Goal: Share content: Share content

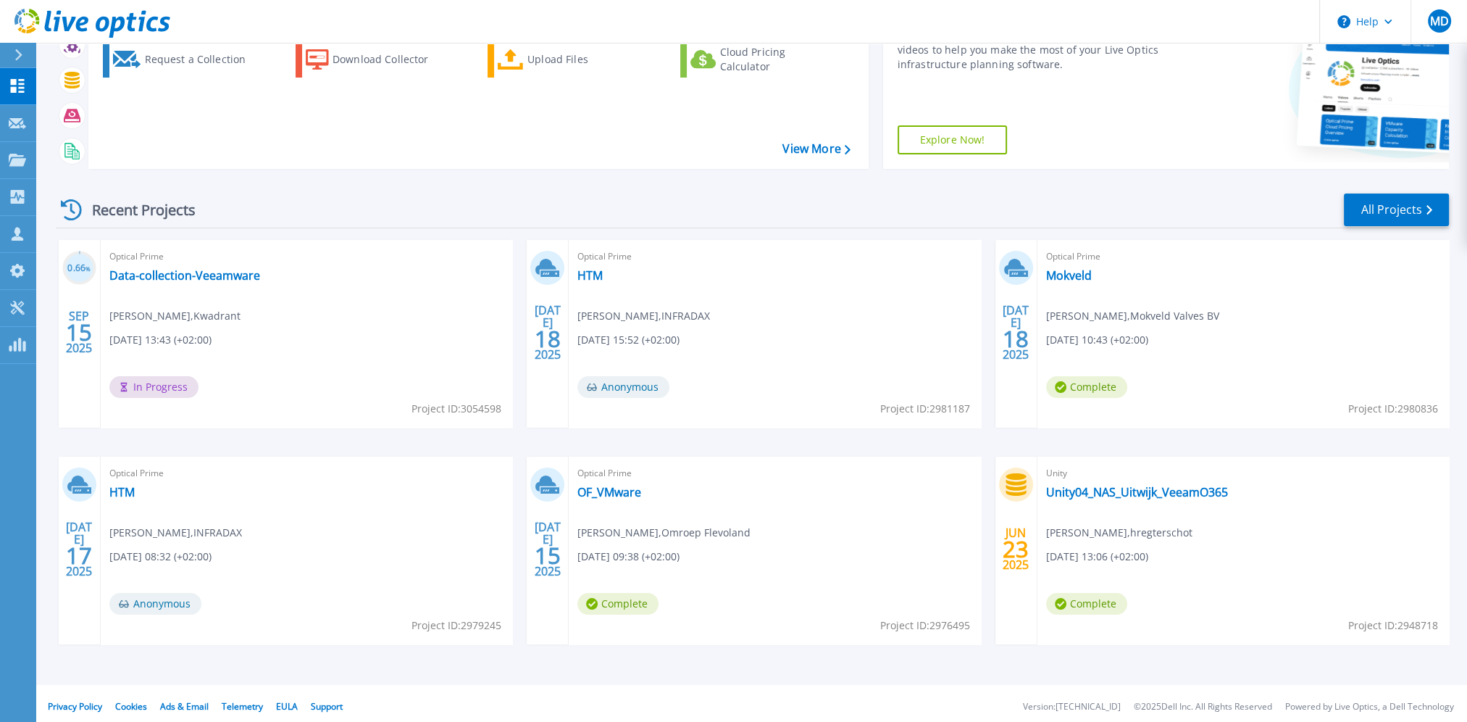
scroll to position [142, 0]
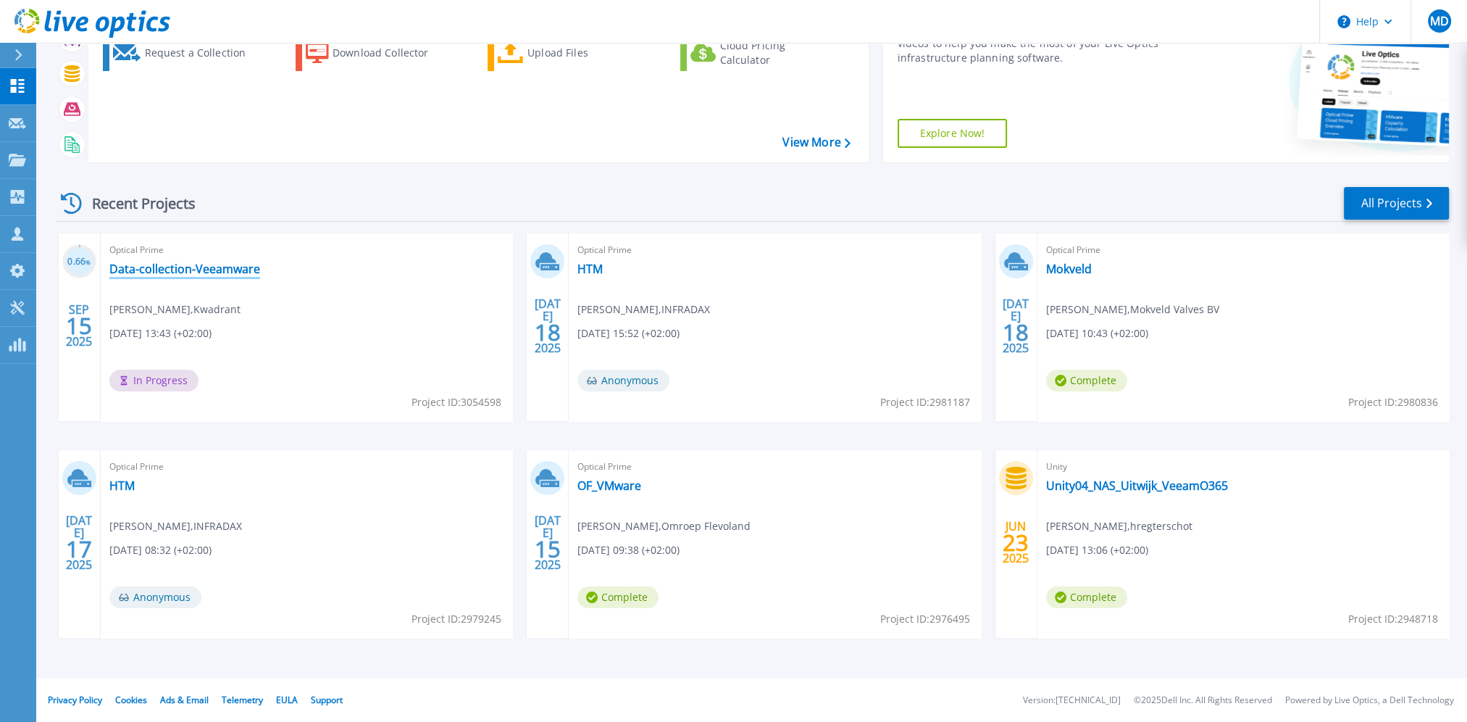
click at [178, 270] on link "Data-collection-Veeamware" at bounding box center [184, 269] width 151 height 14
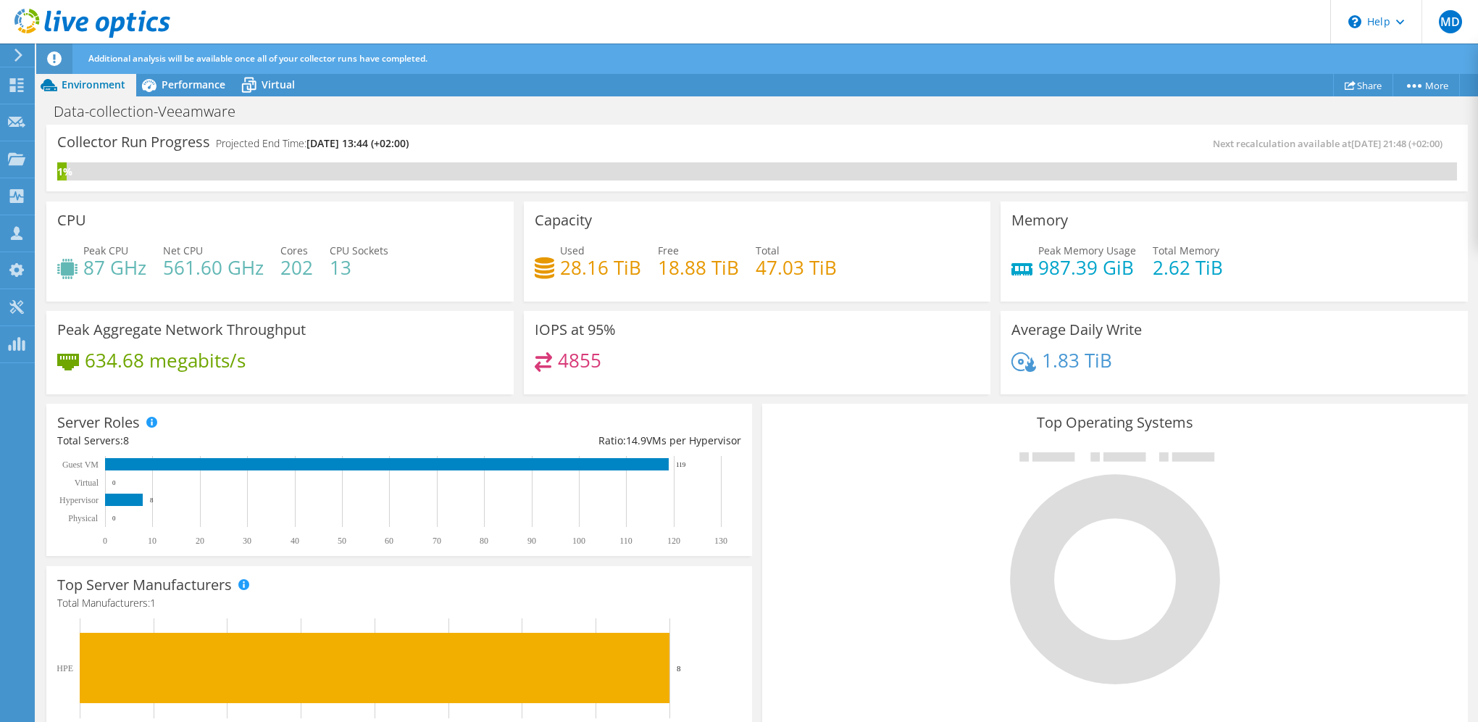
drag, startPoint x: 0, startPoint y: 0, endPoint x: 537, endPoint y: 144, distance: 555.9
click at [537, 144] on div "Collector Run Progress Projected End Time: [DATE] 13:44 (+02:00)" at bounding box center [407, 148] width 700 height 27
click at [191, 86] on span "Performance" at bounding box center [194, 85] width 64 height 14
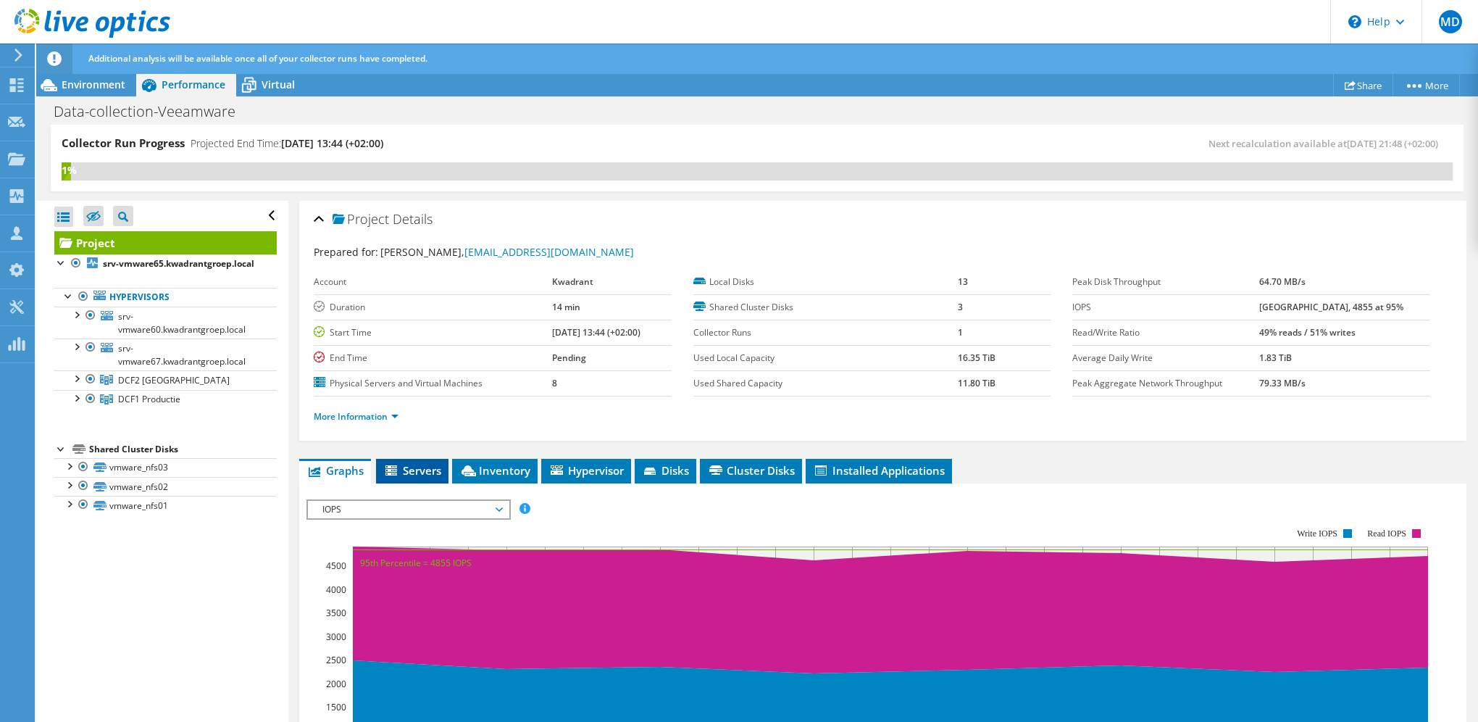
click at [430, 467] on span "Servers" at bounding box center [412, 470] width 58 height 14
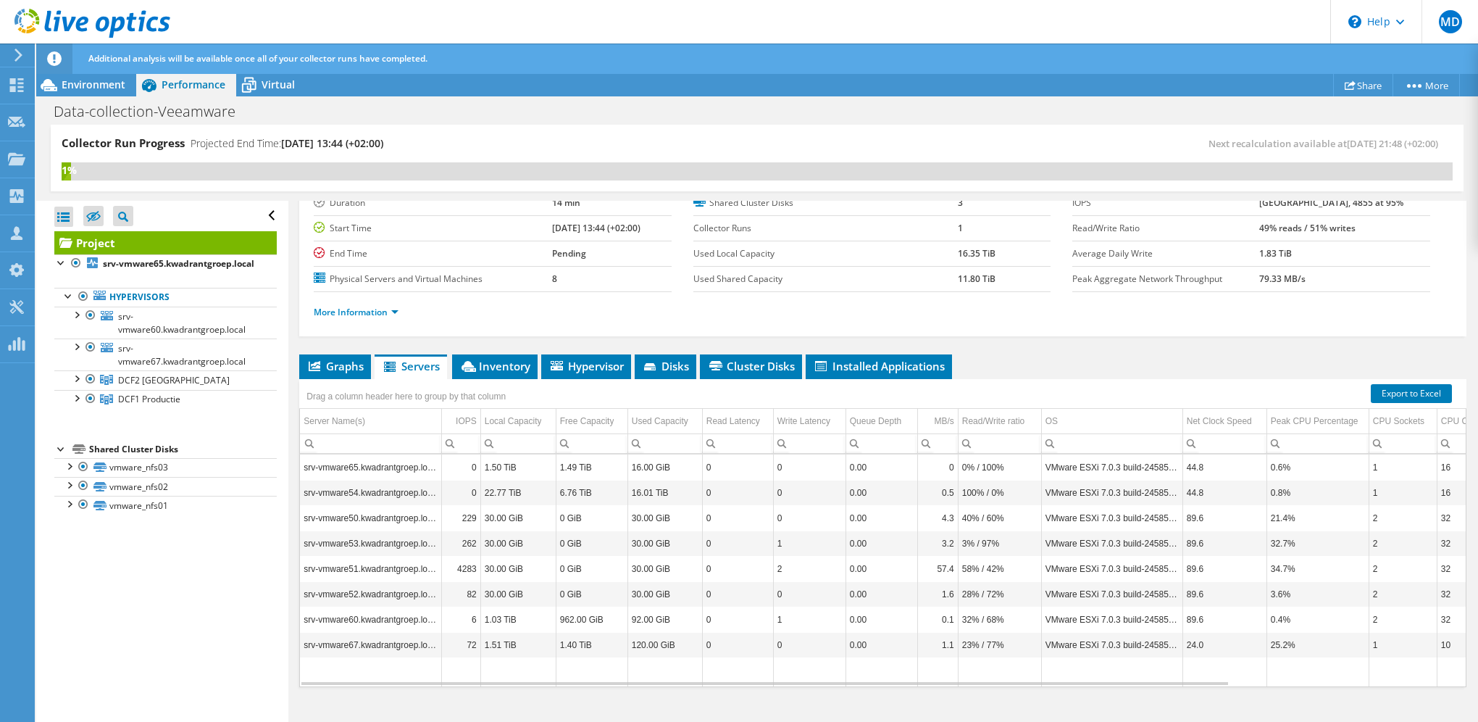
scroll to position [121, 0]
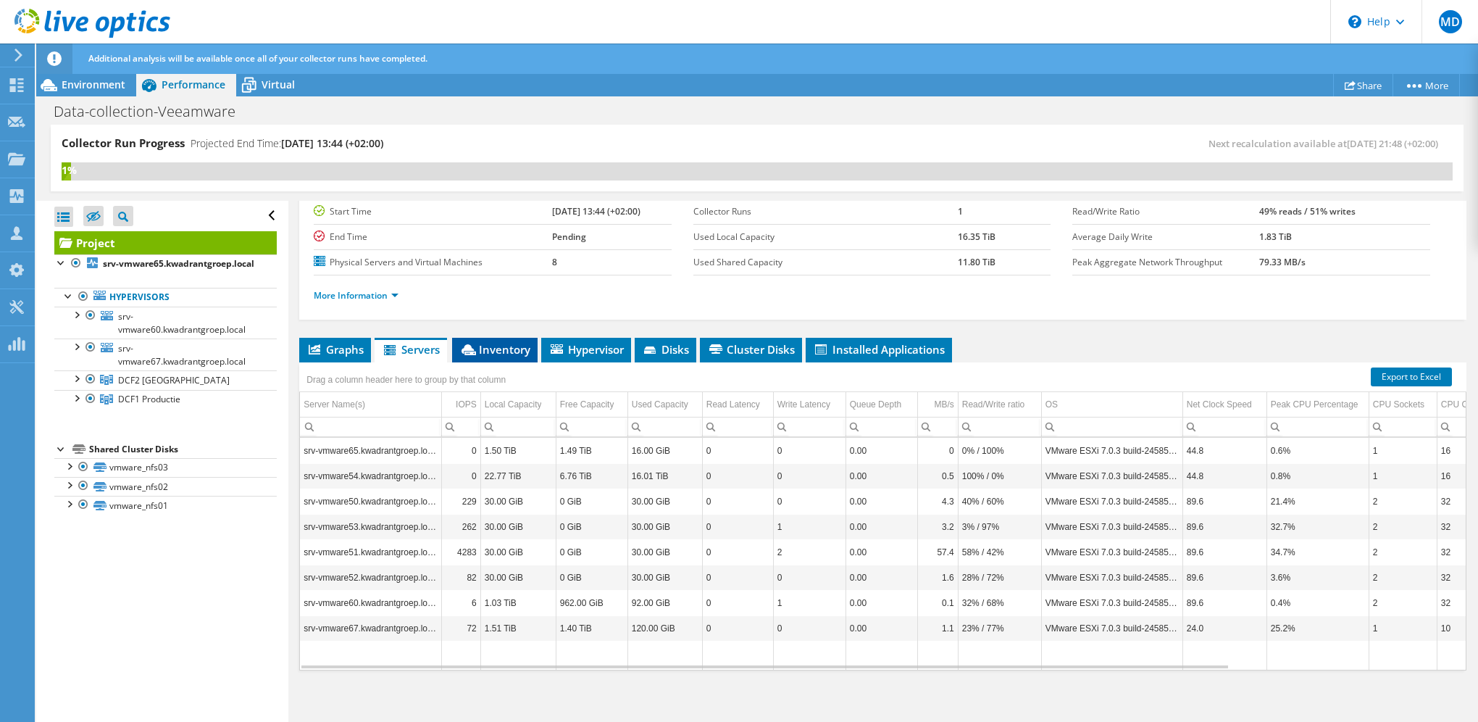
click at [511, 343] on span "Inventory" at bounding box center [494, 349] width 71 height 14
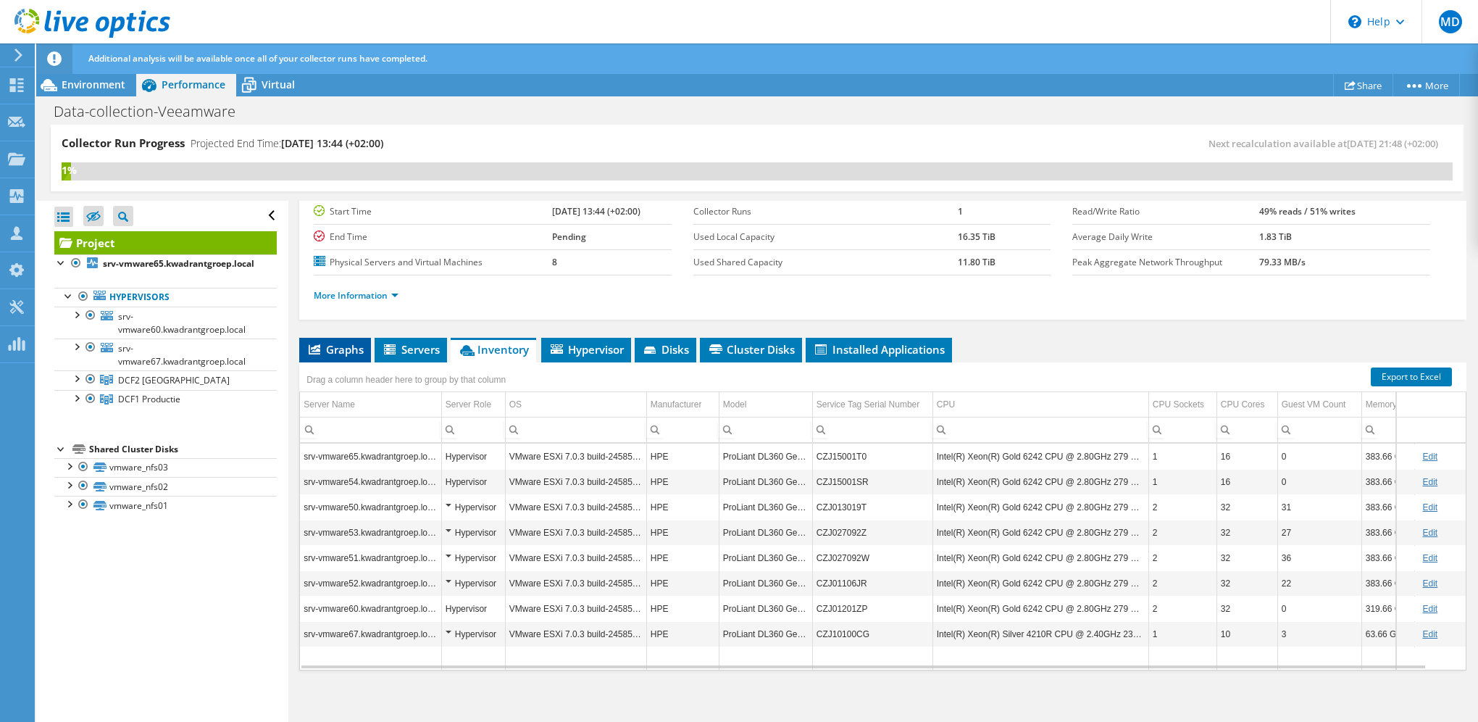
click at [351, 349] on span "Graphs" at bounding box center [334, 349] width 57 height 14
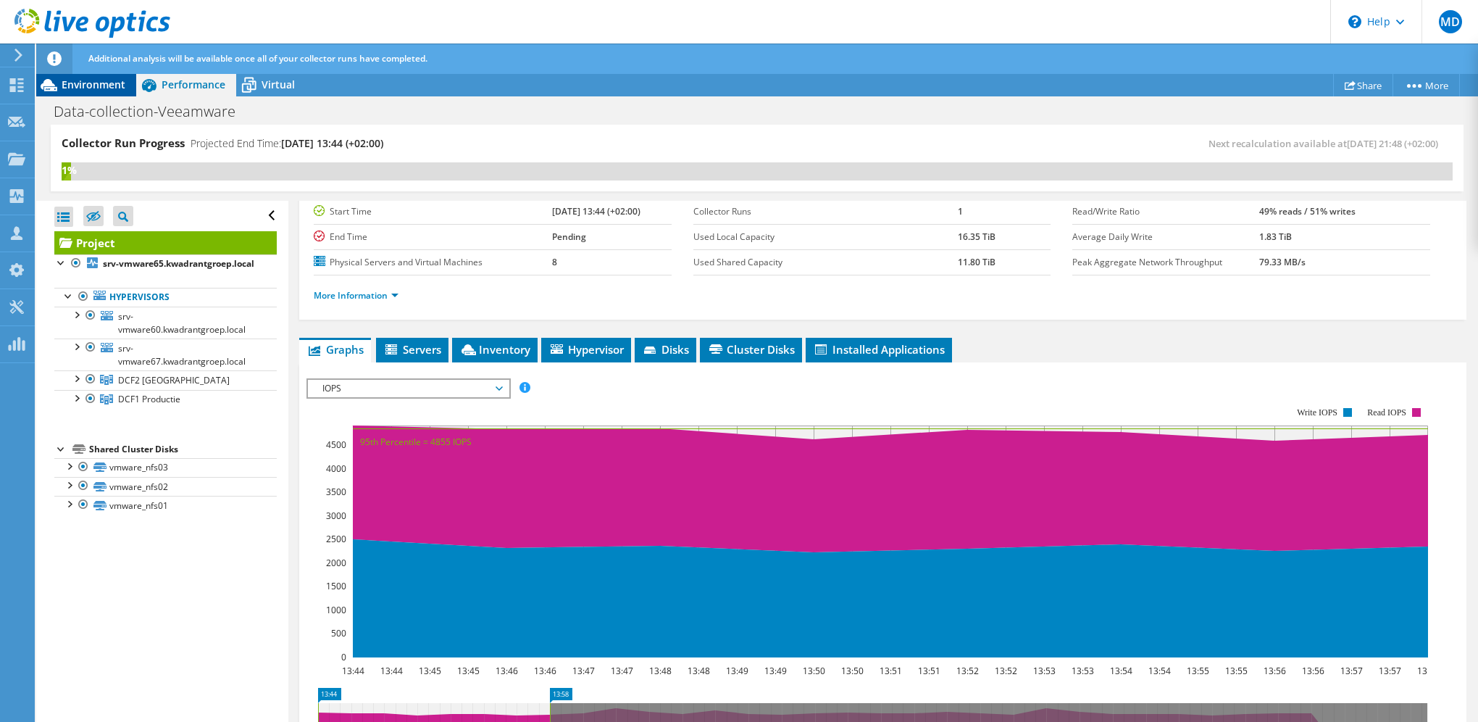
click at [101, 84] on span "Environment" at bounding box center [94, 85] width 64 height 14
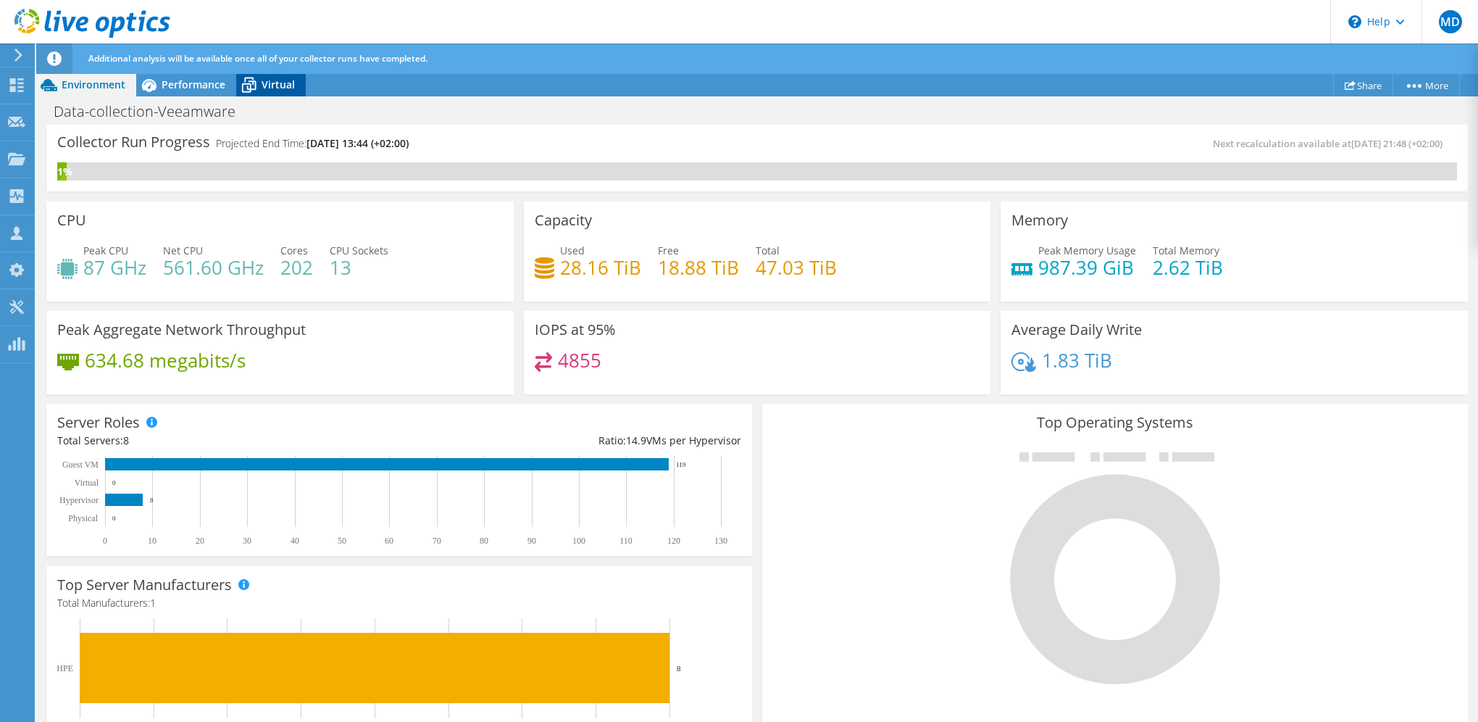
click at [264, 81] on span "Virtual" at bounding box center [278, 85] width 33 height 14
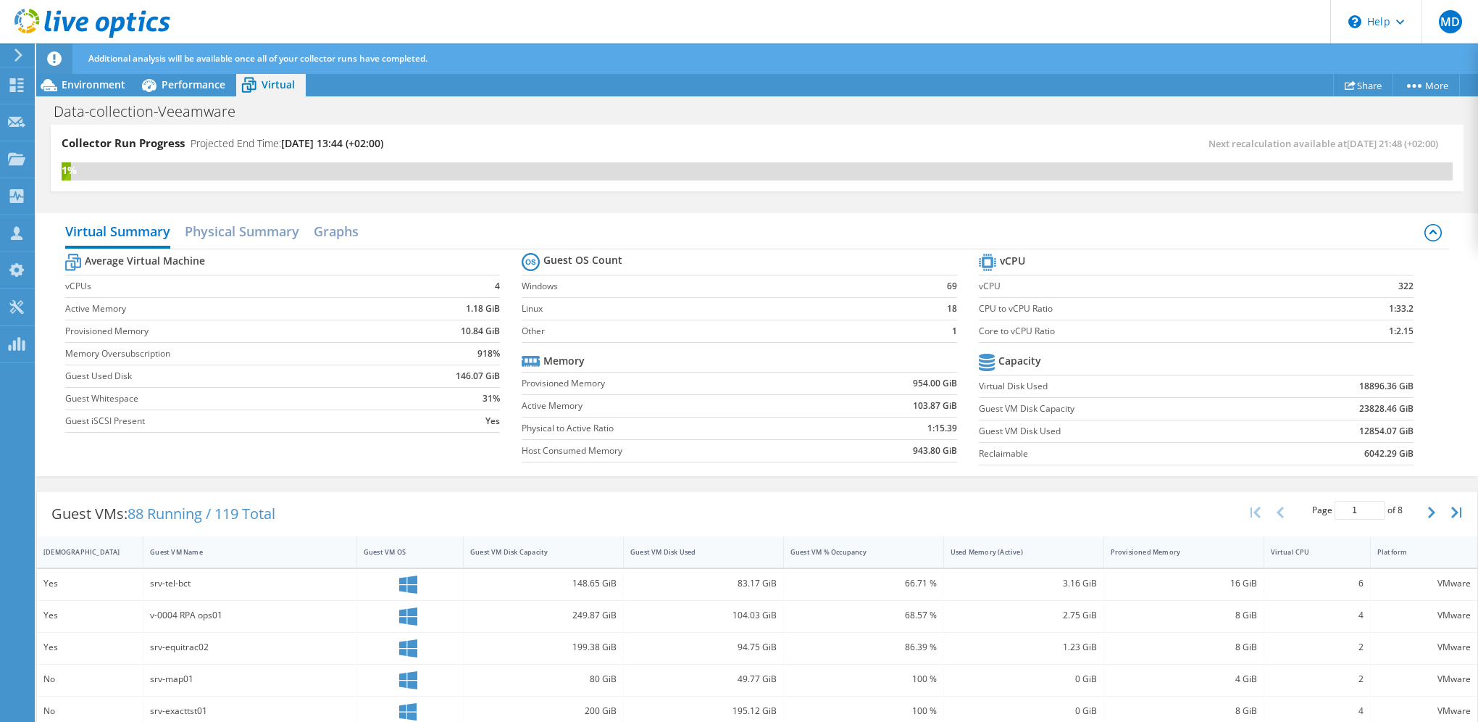
scroll to position [367, 0]
click at [95, 81] on span "Environment" at bounding box center [94, 85] width 64 height 14
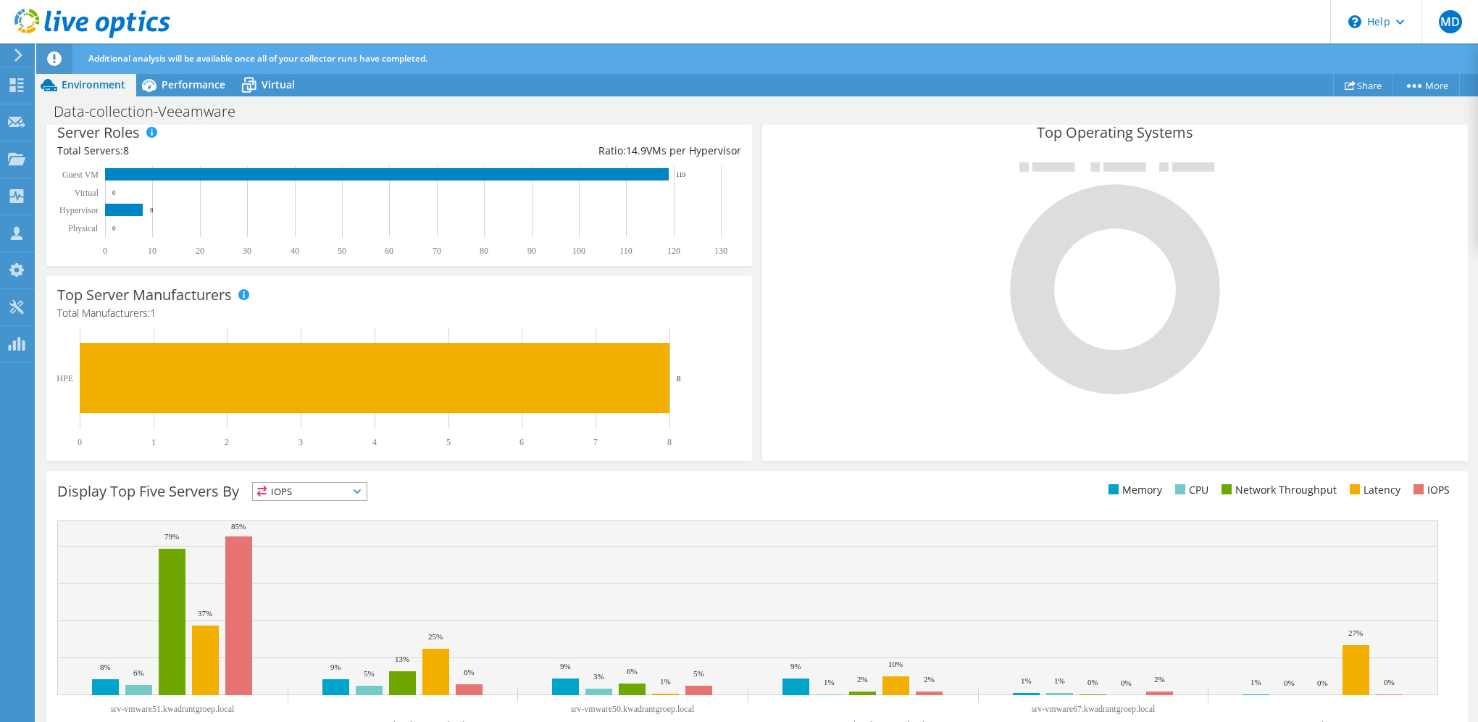
scroll to position [0, 0]
click at [212, 85] on span "Performance" at bounding box center [194, 85] width 64 height 14
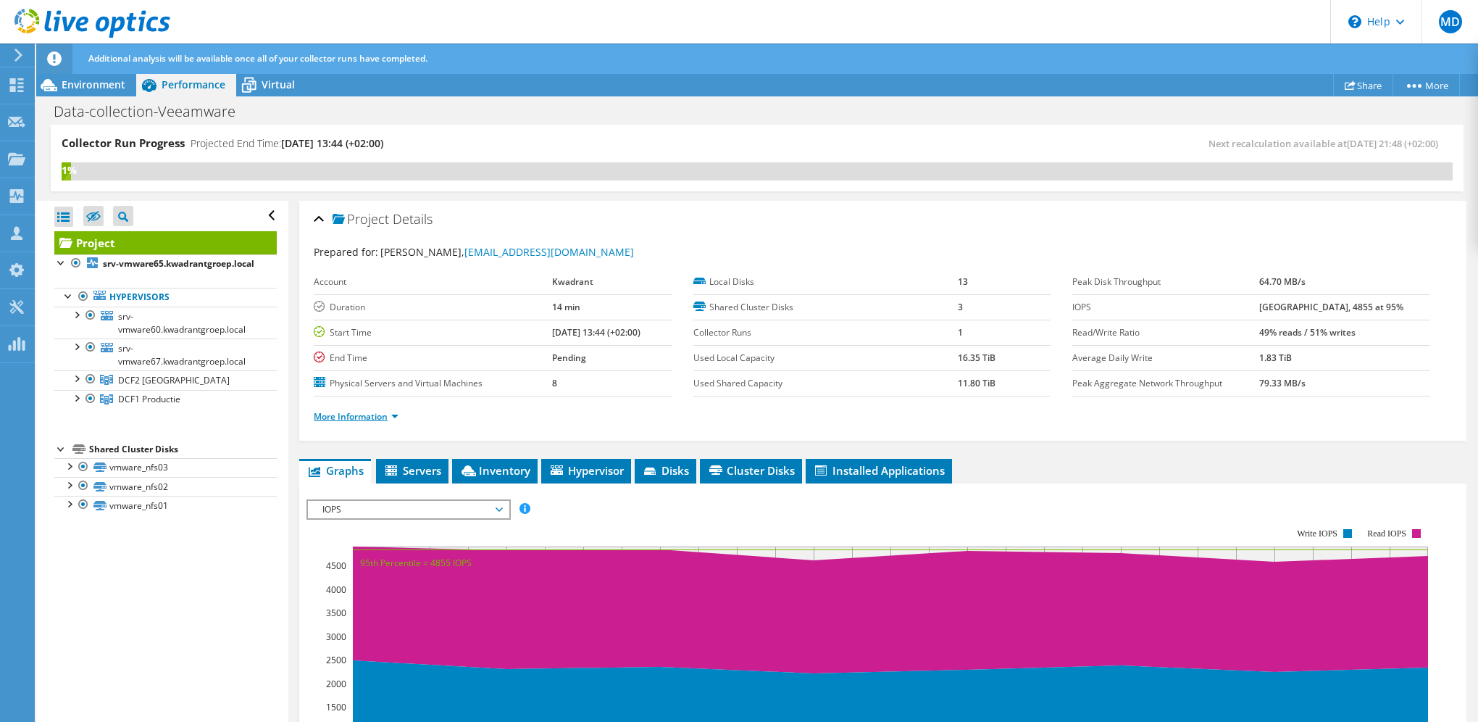
click at [364, 412] on link "More Information" at bounding box center [356, 416] width 85 height 12
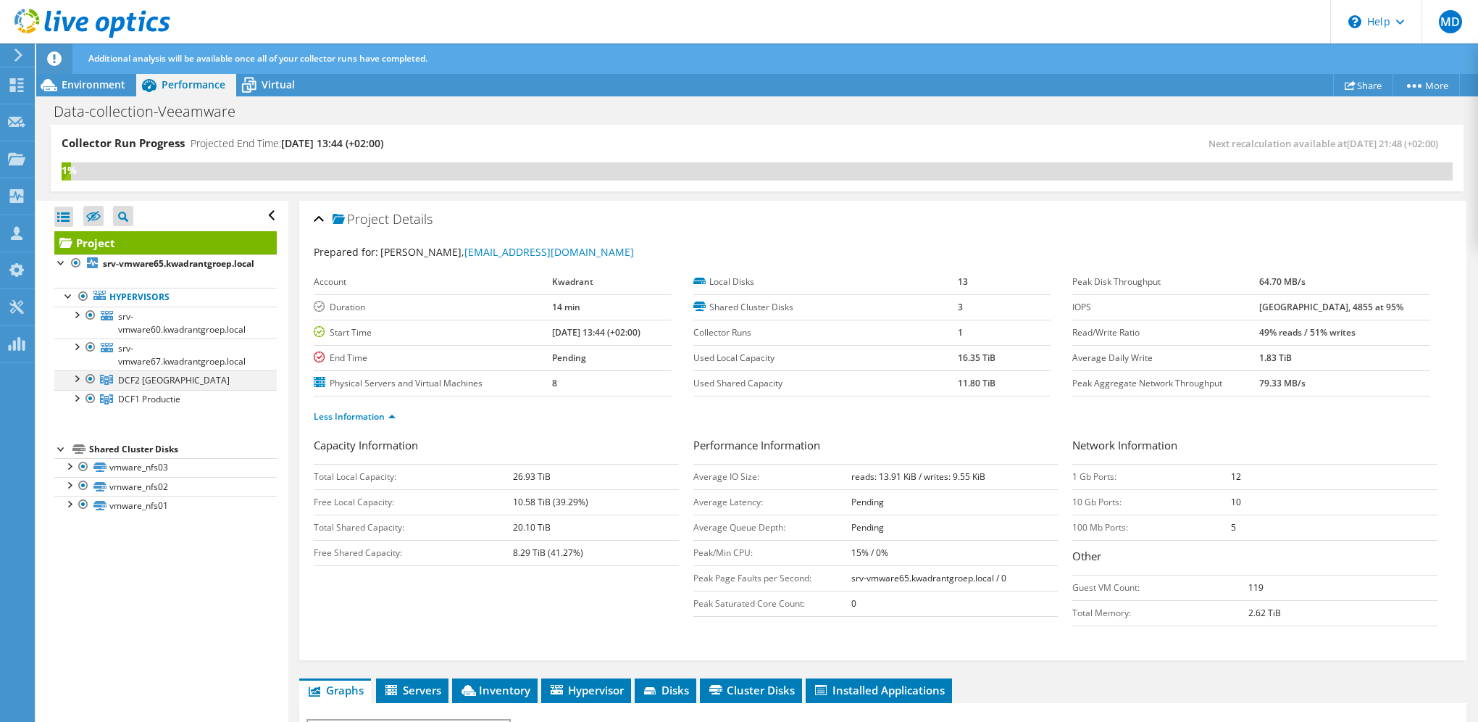
click at [73, 385] on div at bounding box center [76, 377] width 14 height 14
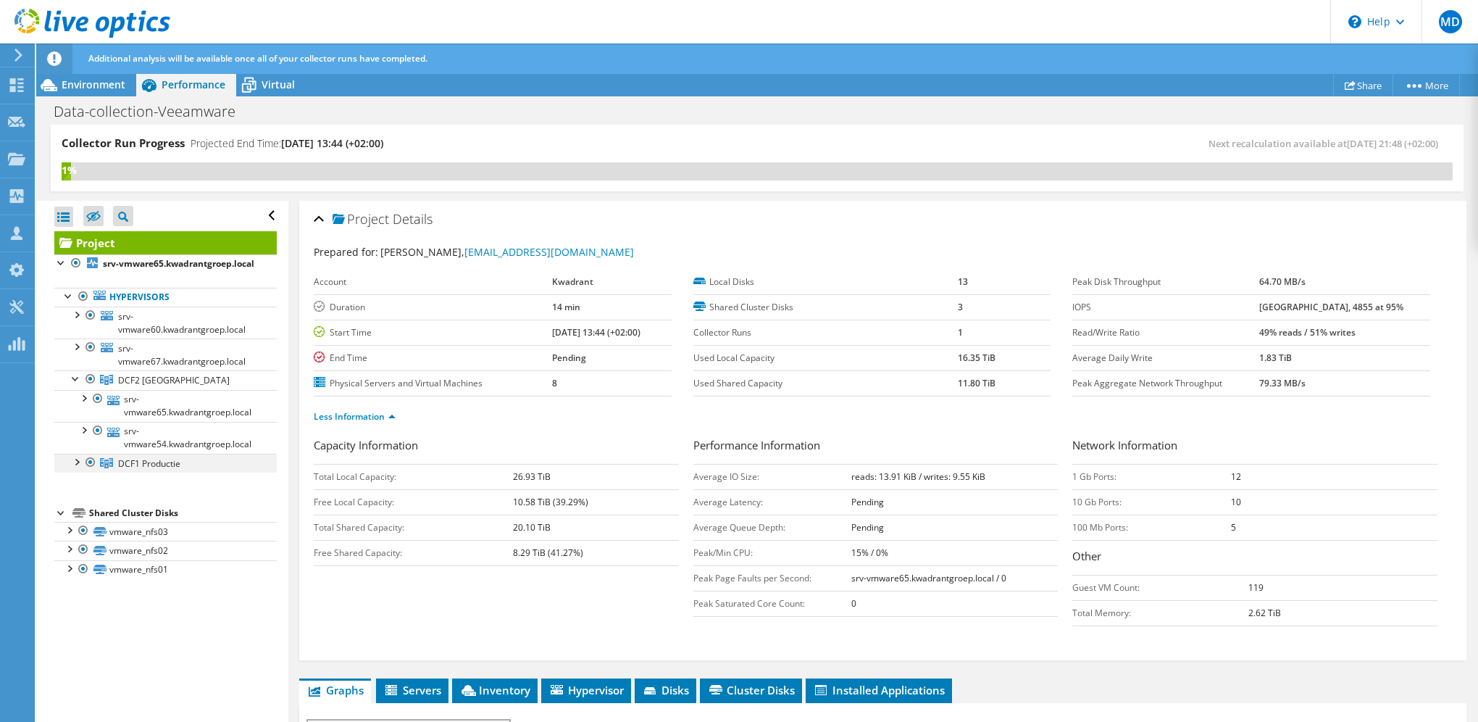
click at [78, 468] on div at bounding box center [76, 461] width 14 height 14
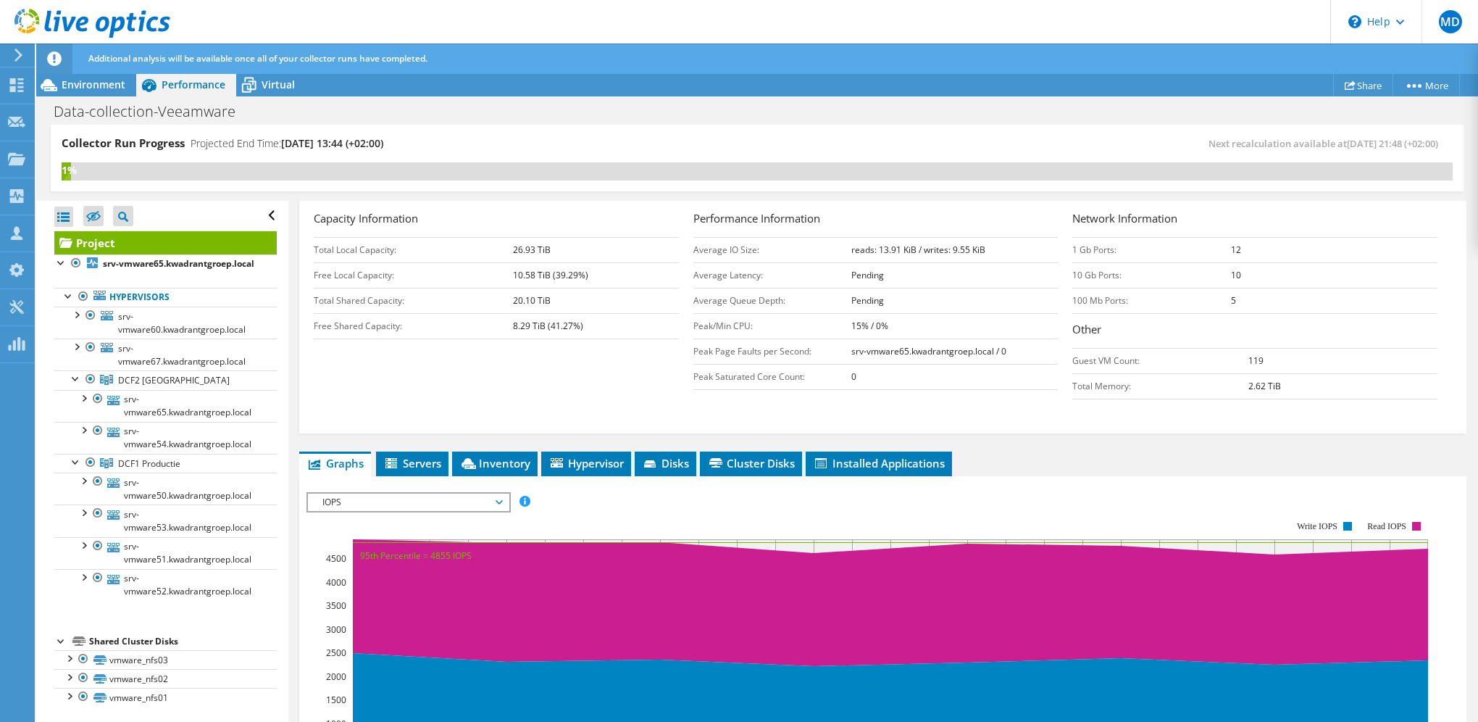
scroll to position [290, 0]
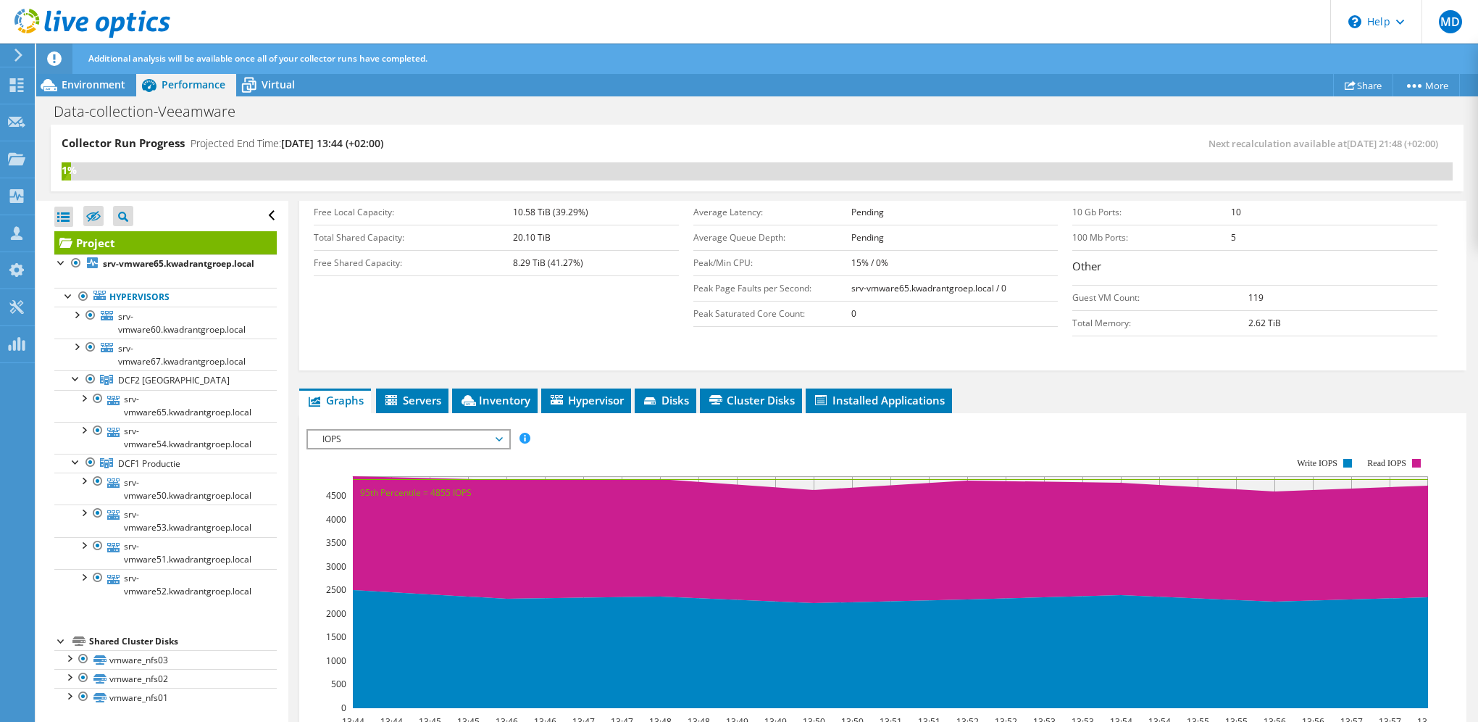
click at [498, 430] on span "IOPS" at bounding box center [408, 438] width 186 height 17
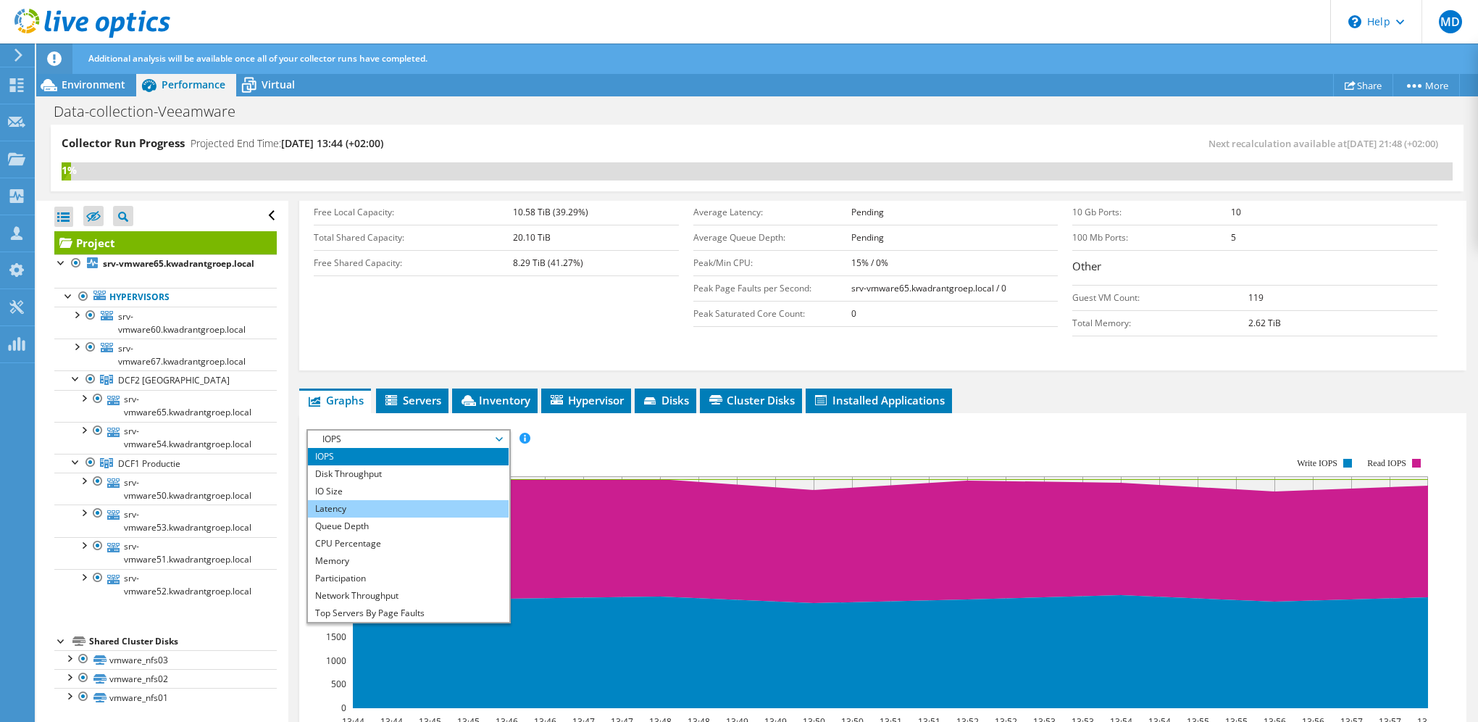
click at [395, 501] on li "Latency" at bounding box center [408, 508] width 201 height 17
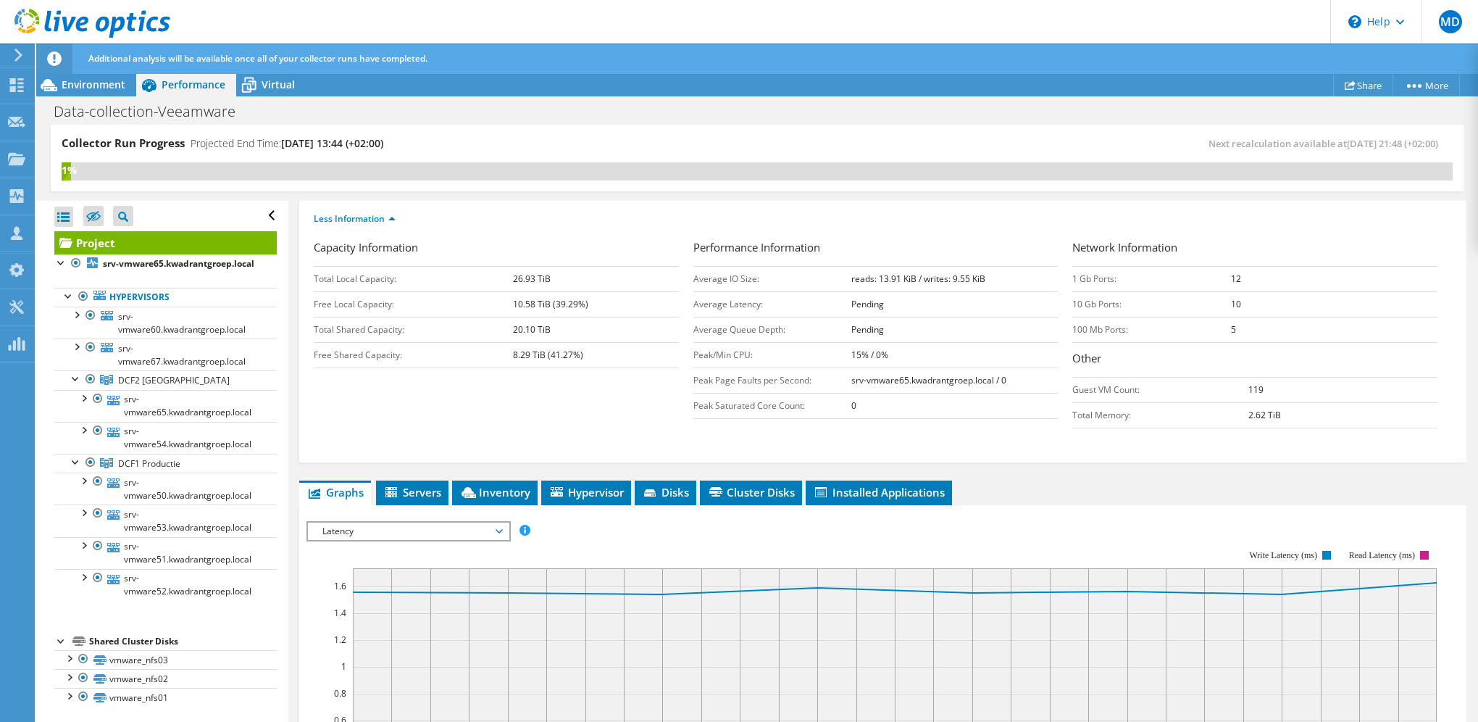
scroll to position [217, 0]
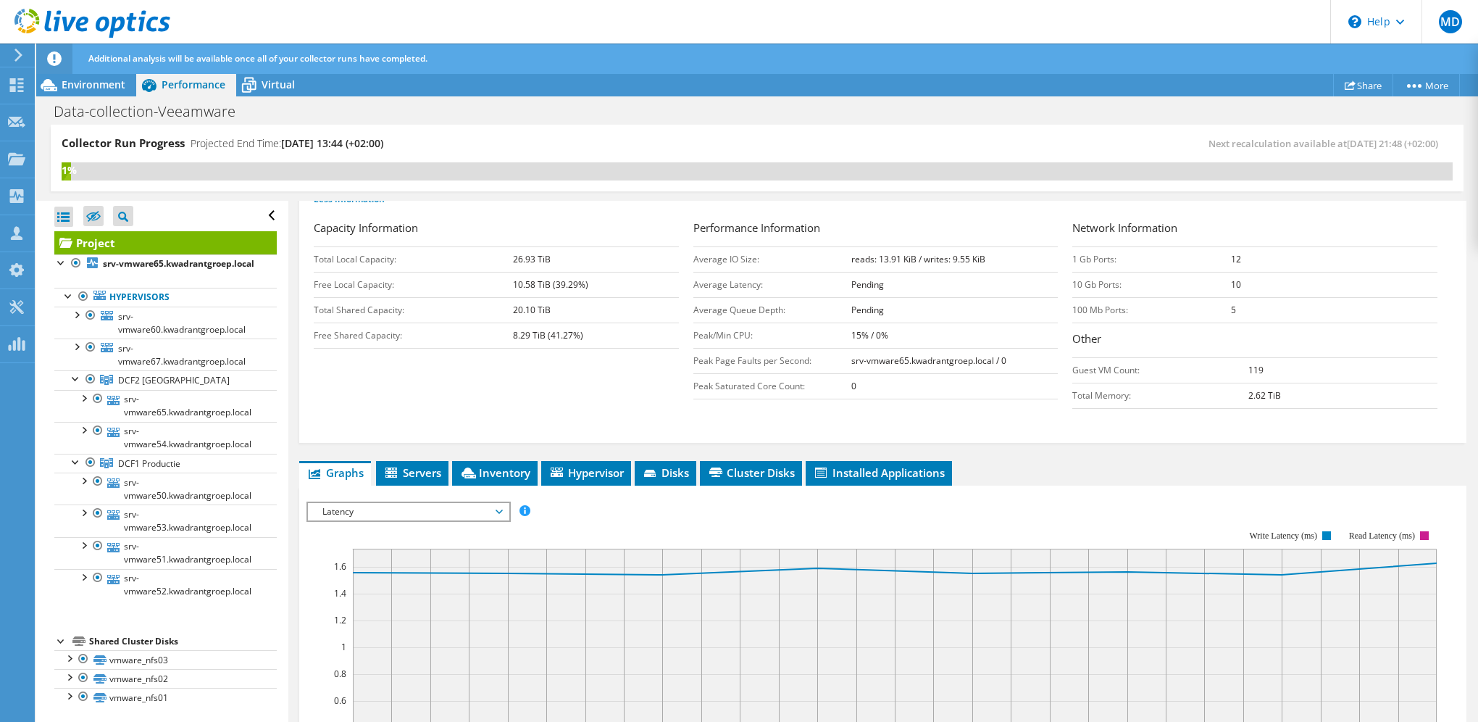
click at [497, 504] on span "Latency" at bounding box center [408, 511] width 186 height 17
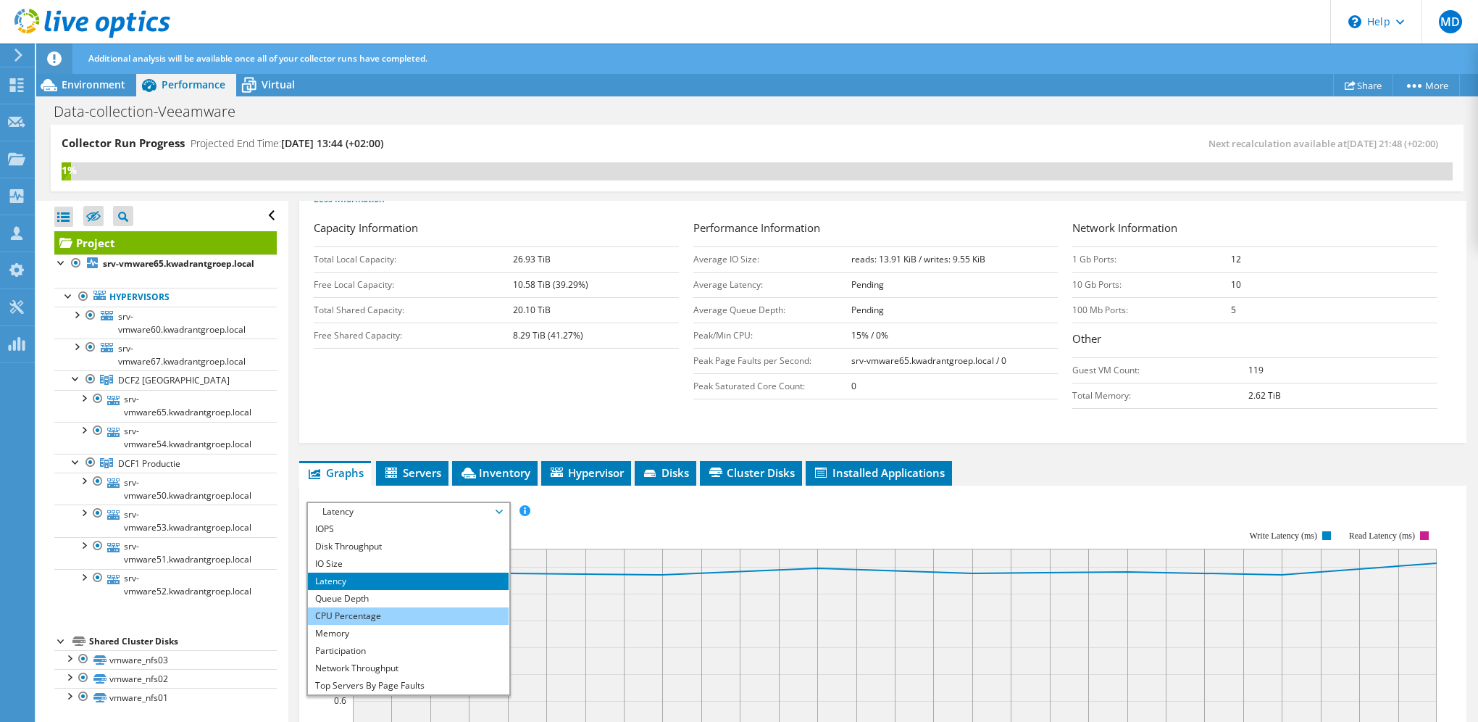
click at [380, 609] on li "CPU Percentage" at bounding box center [408, 615] width 201 height 17
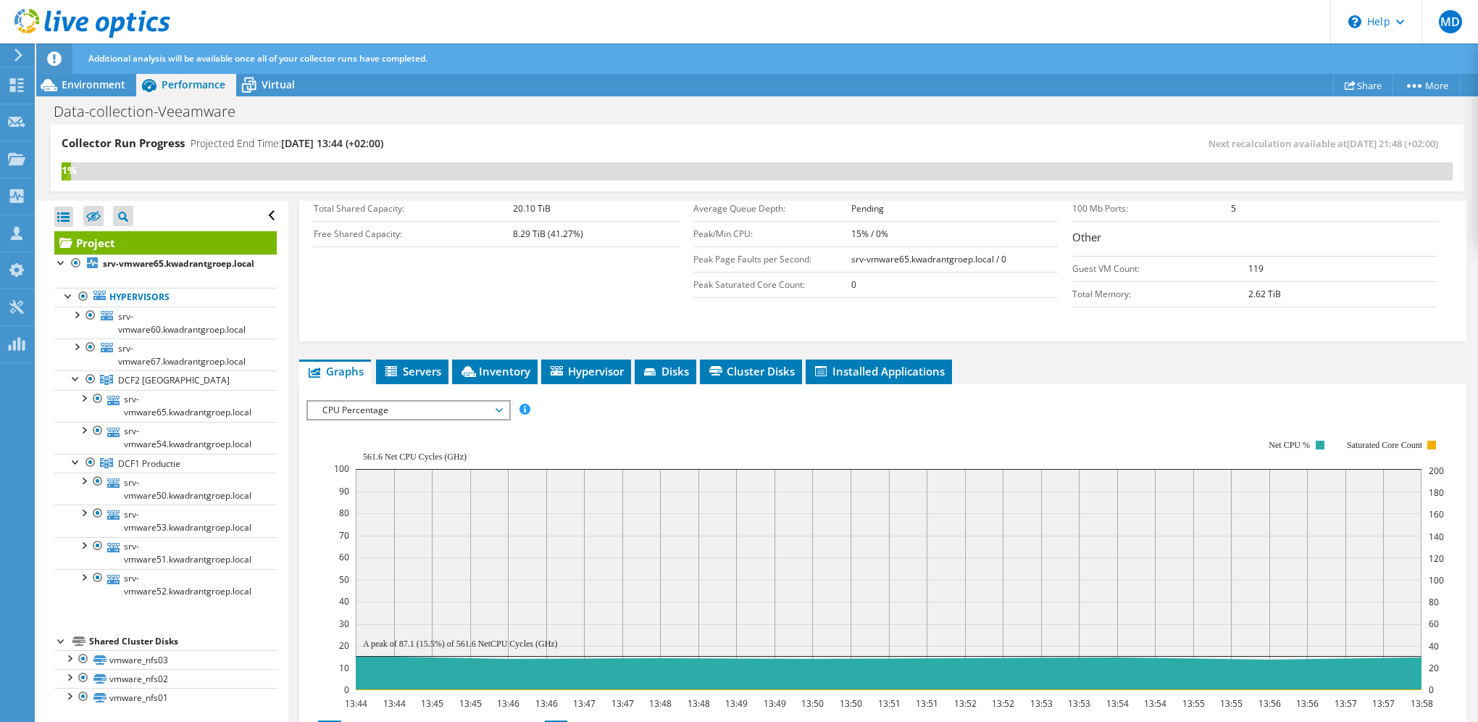
scroll to position [290, 0]
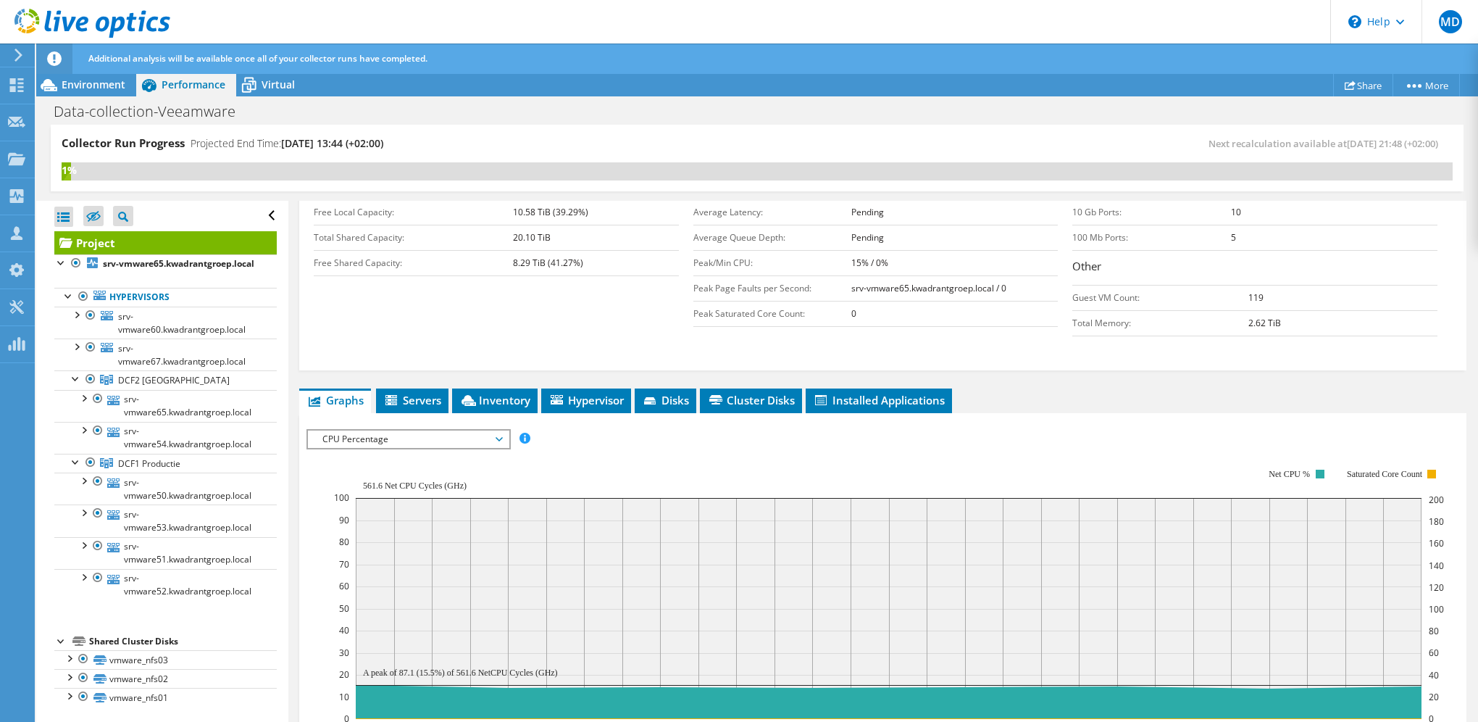
click at [496, 436] on span "CPU Percentage" at bounding box center [408, 438] width 186 height 17
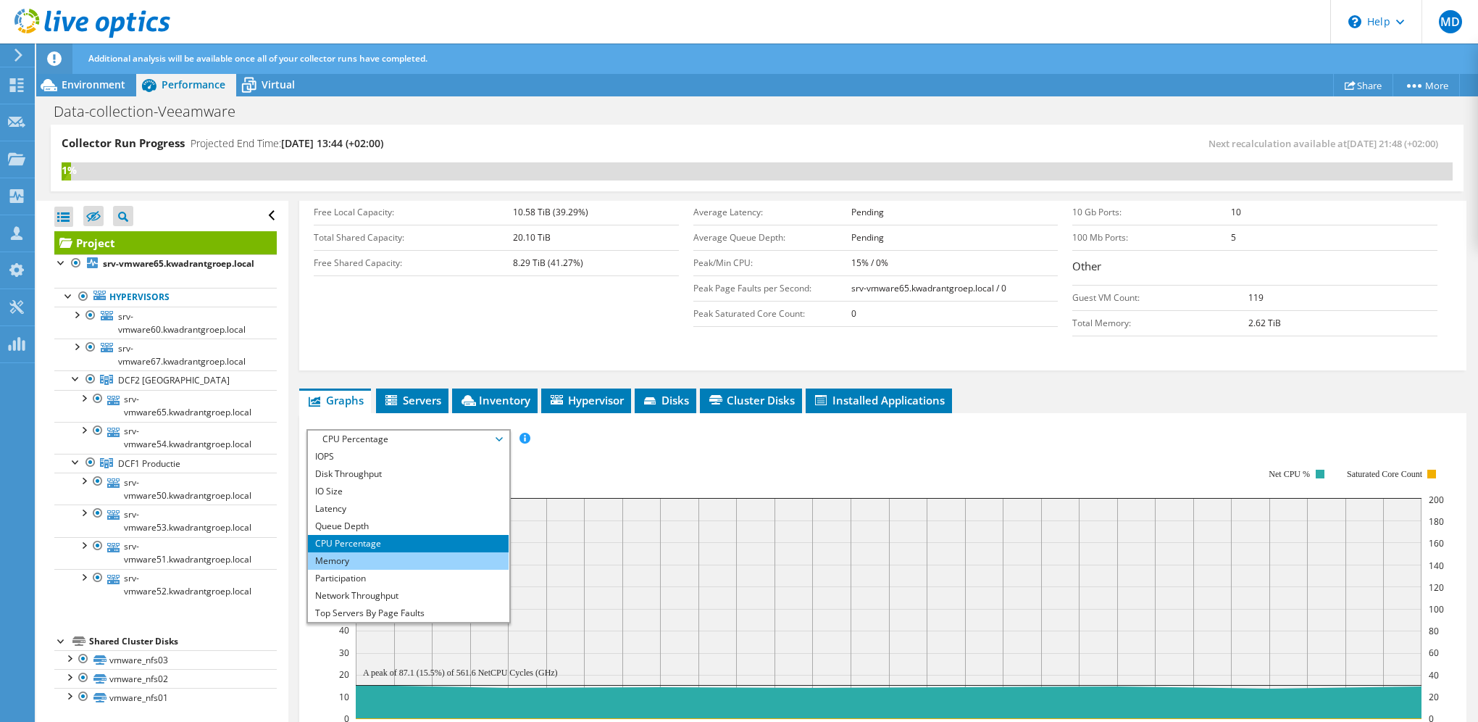
click at [396, 554] on li "Memory" at bounding box center [408, 560] width 201 height 17
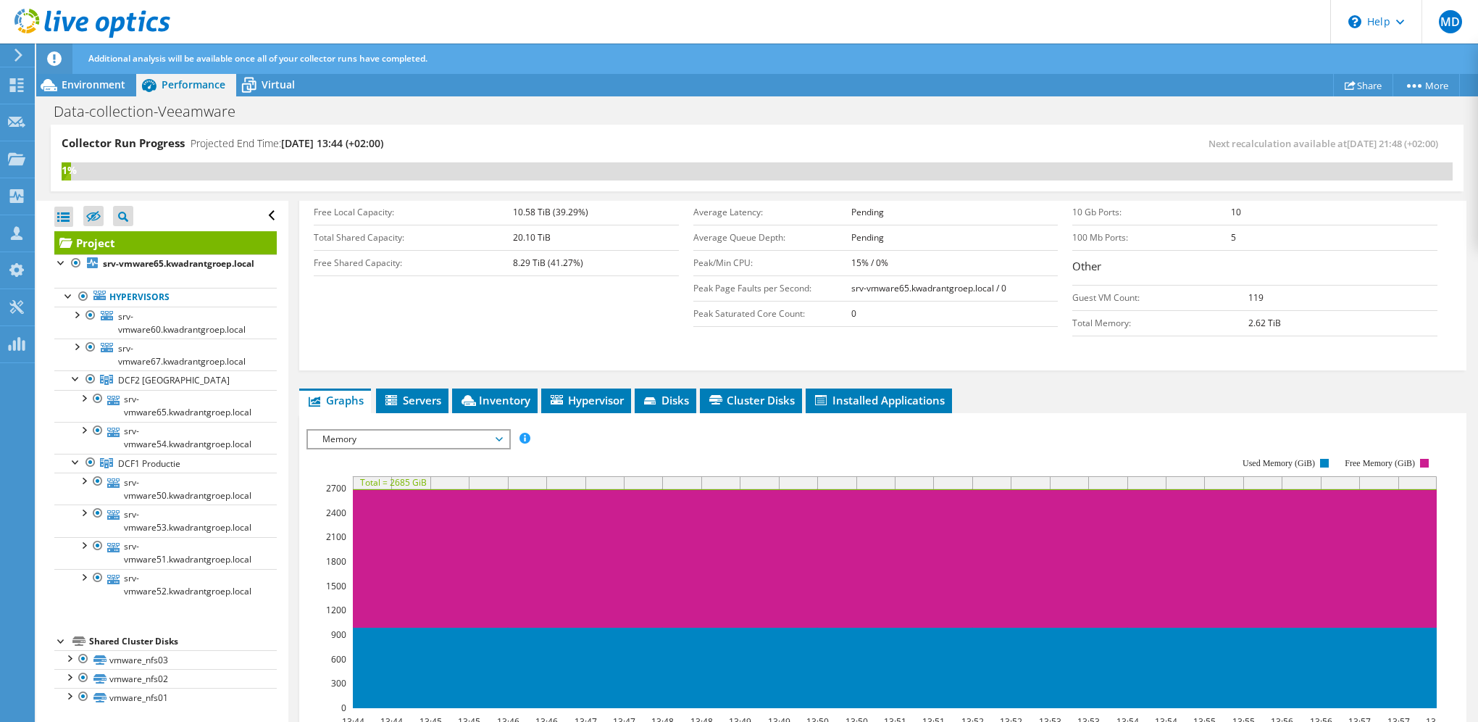
click at [496, 431] on span "Memory" at bounding box center [408, 438] width 186 height 17
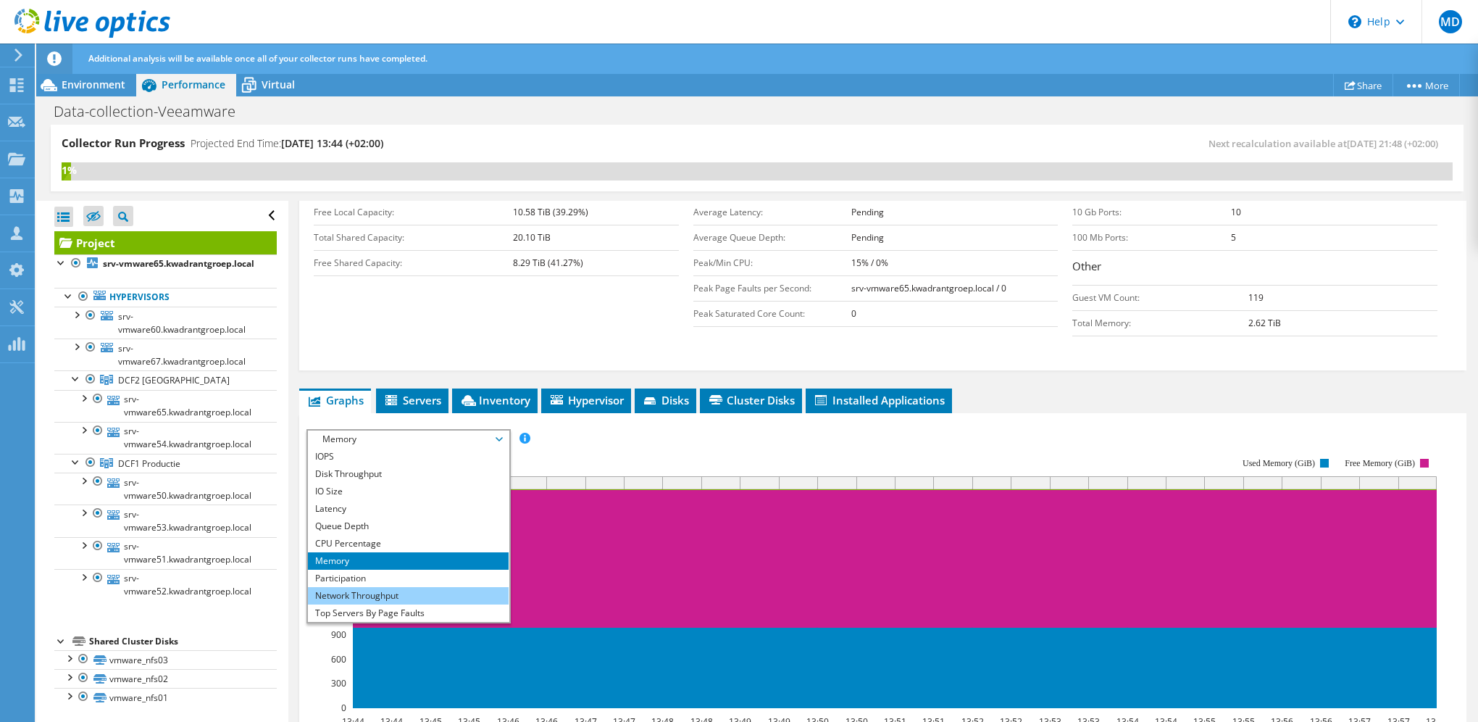
click at [397, 593] on li "Network Throughput" at bounding box center [408, 595] width 201 height 17
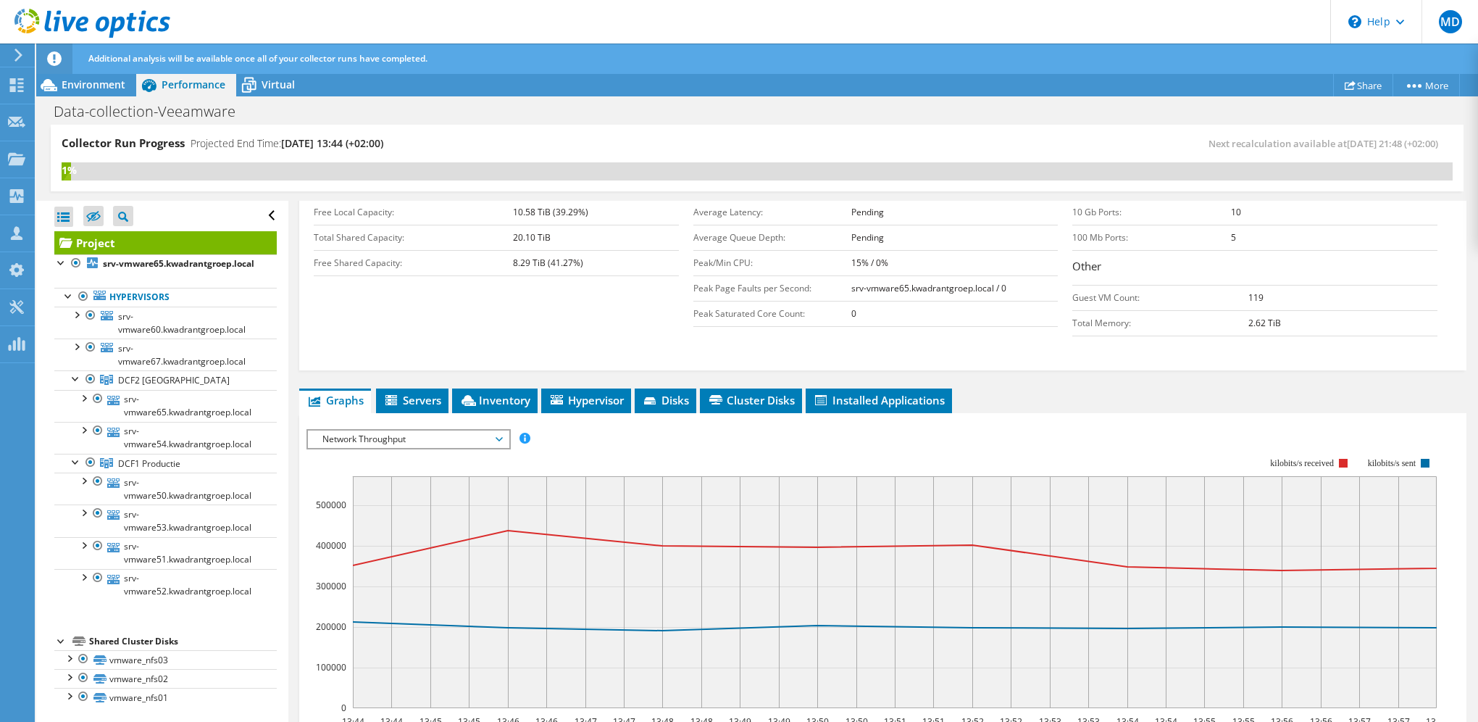
click at [498, 433] on span "Network Throughput" at bounding box center [408, 438] width 186 height 17
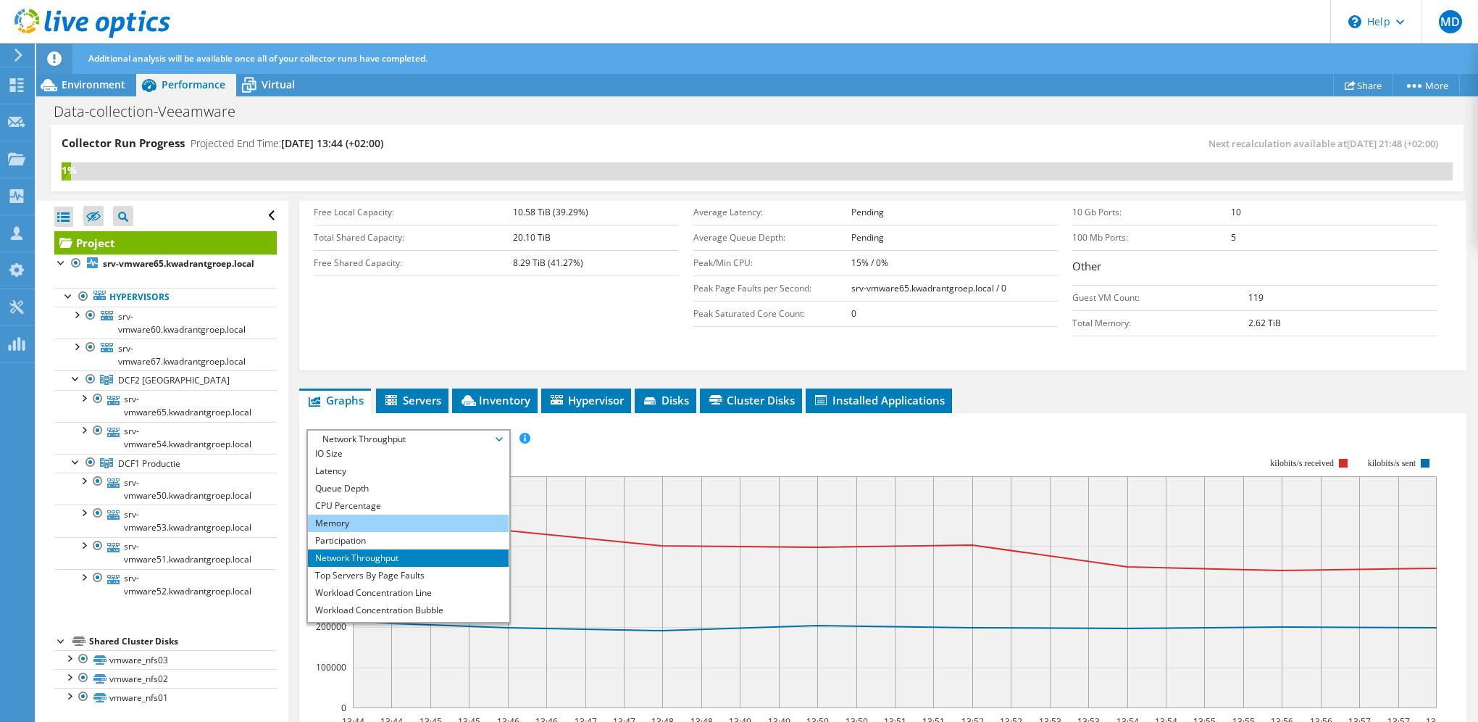
scroll to position [52, 0]
click at [419, 554] on li "Top Servers By Page Faults" at bounding box center [408, 560] width 201 height 17
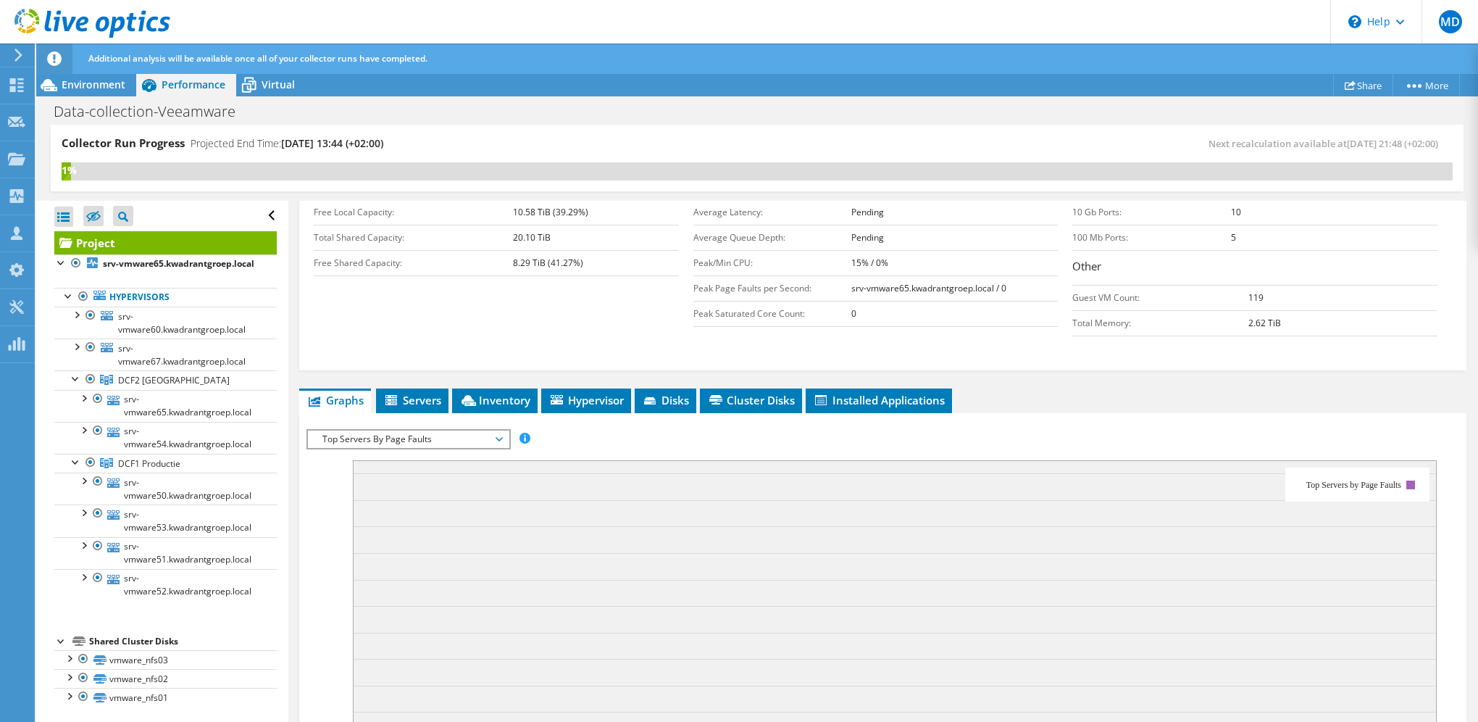
click at [496, 433] on span "Top Servers By Page Faults" at bounding box center [408, 438] width 186 height 17
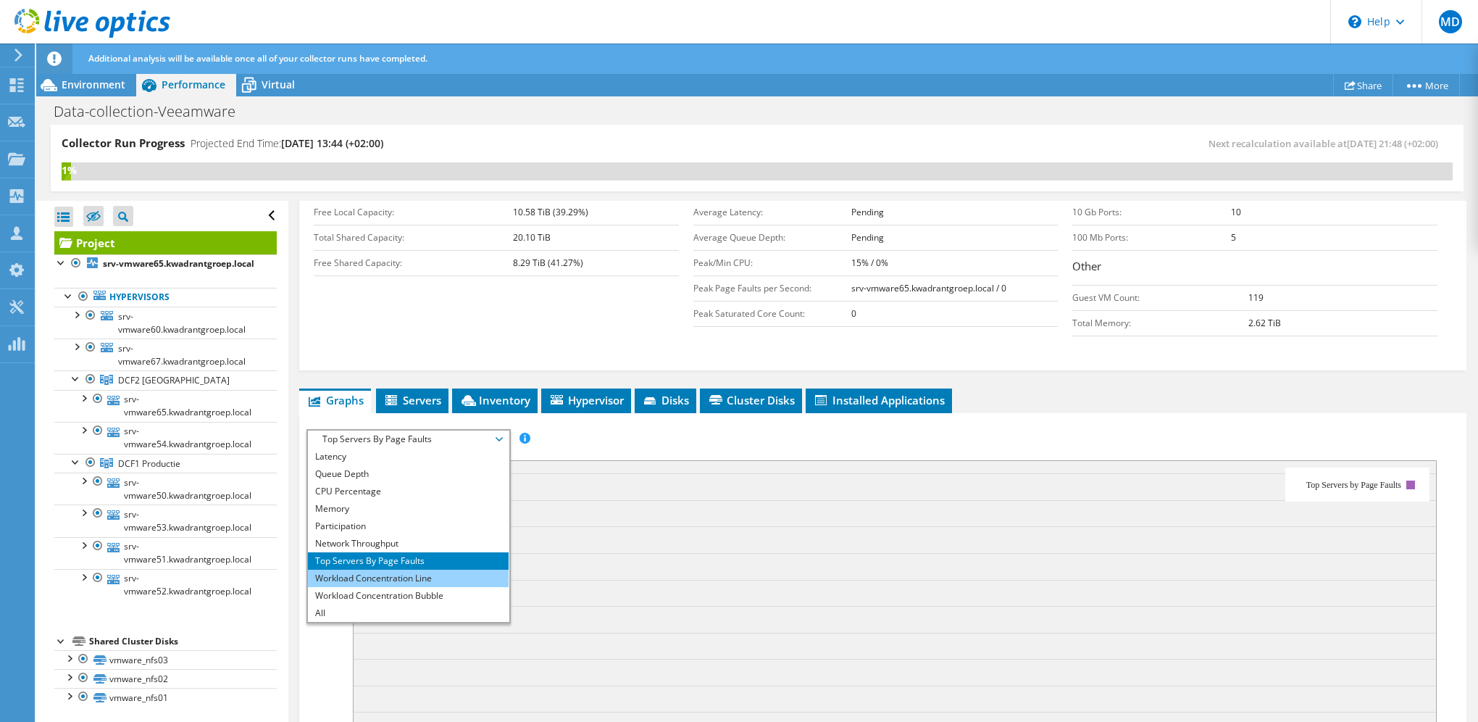
click at [413, 575] on li "Workload Concentration Line" at bounding box center [408, 577] width 201 height 17
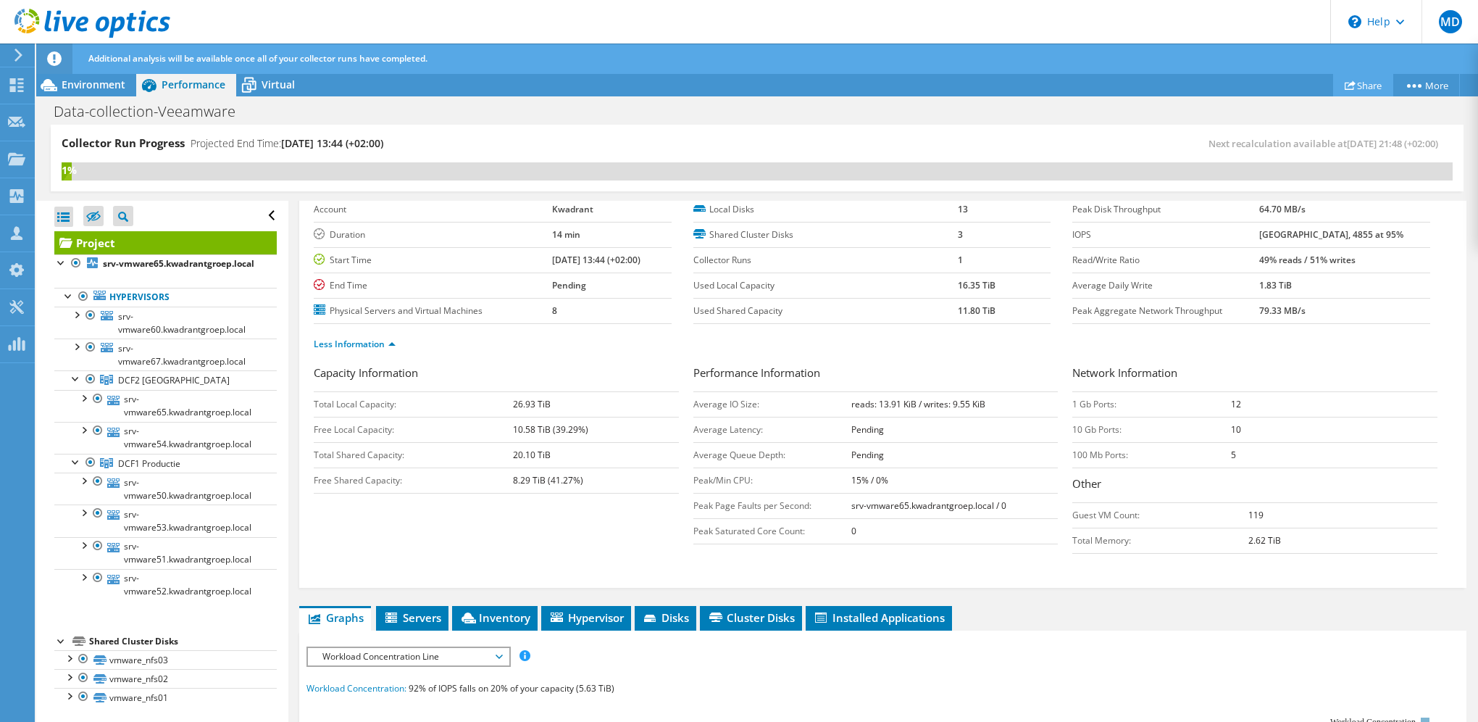
click at [1352, 82] on link "Share" at bounding box center [1363, 85] width 60 height 22
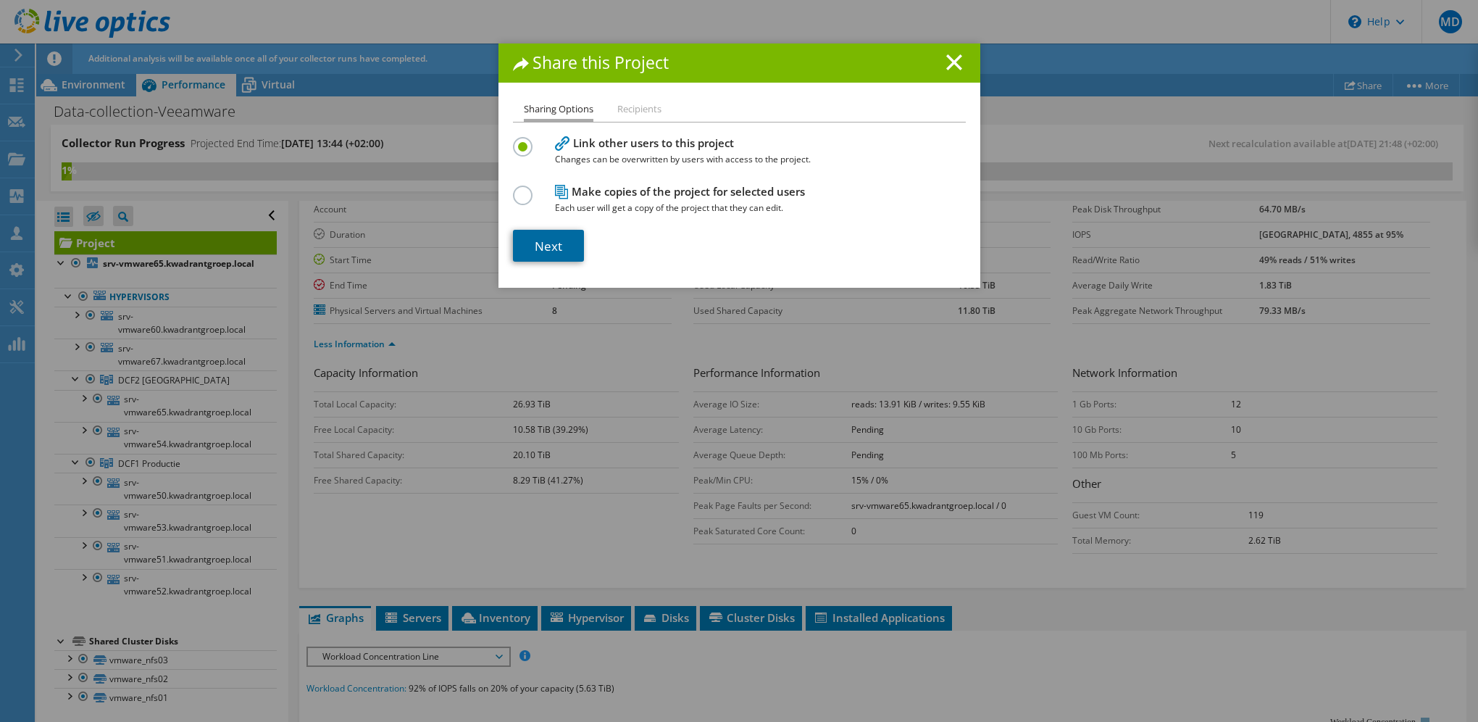
click at [542, 246] on link "Next" at bounding box center [548, 246] width 71 height 32
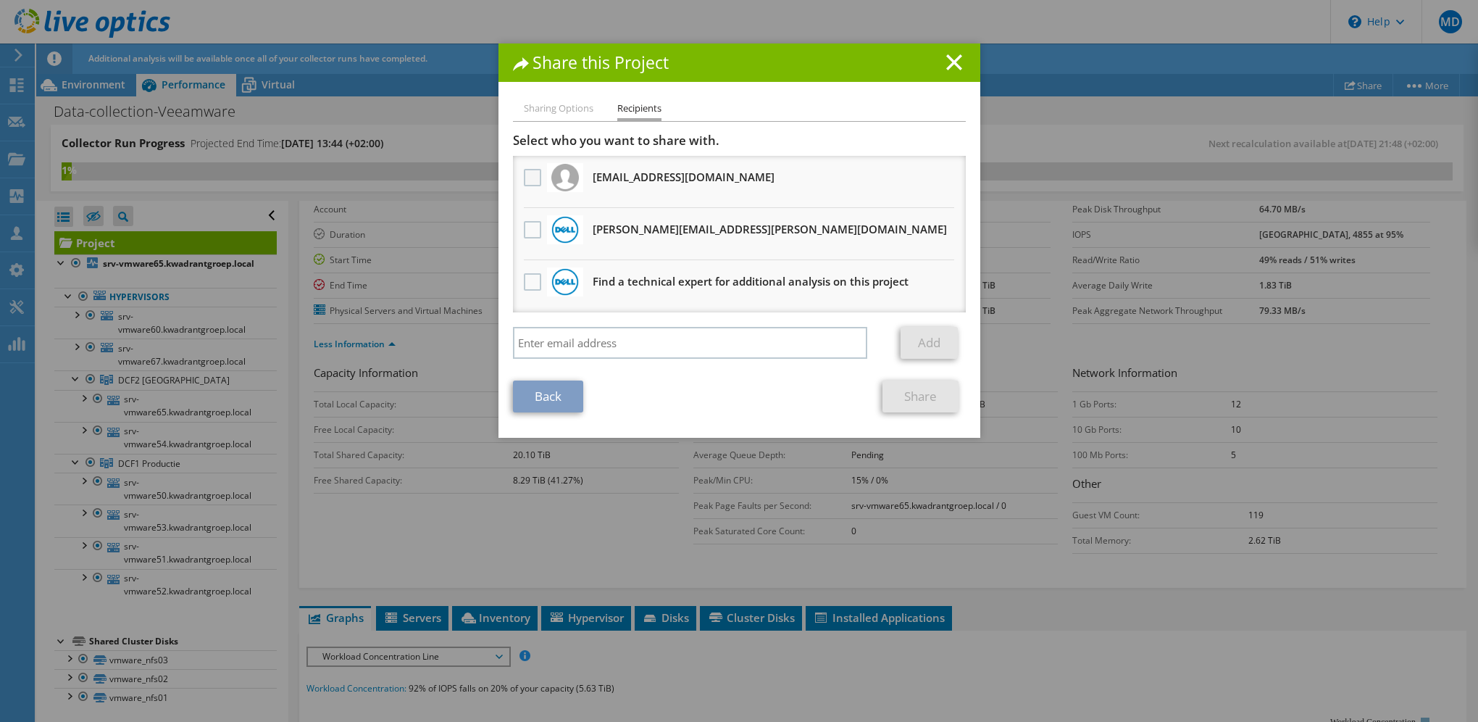
click at [529, 173] on label at bounding box center [534, 177] width 21 height 17
click at [0, 0] on input "checkbox" at bounding box center [0, 0] width 0 height 0
click at [919, 392] on link "Share" at bounding box center [920, 396] width 76 height 32
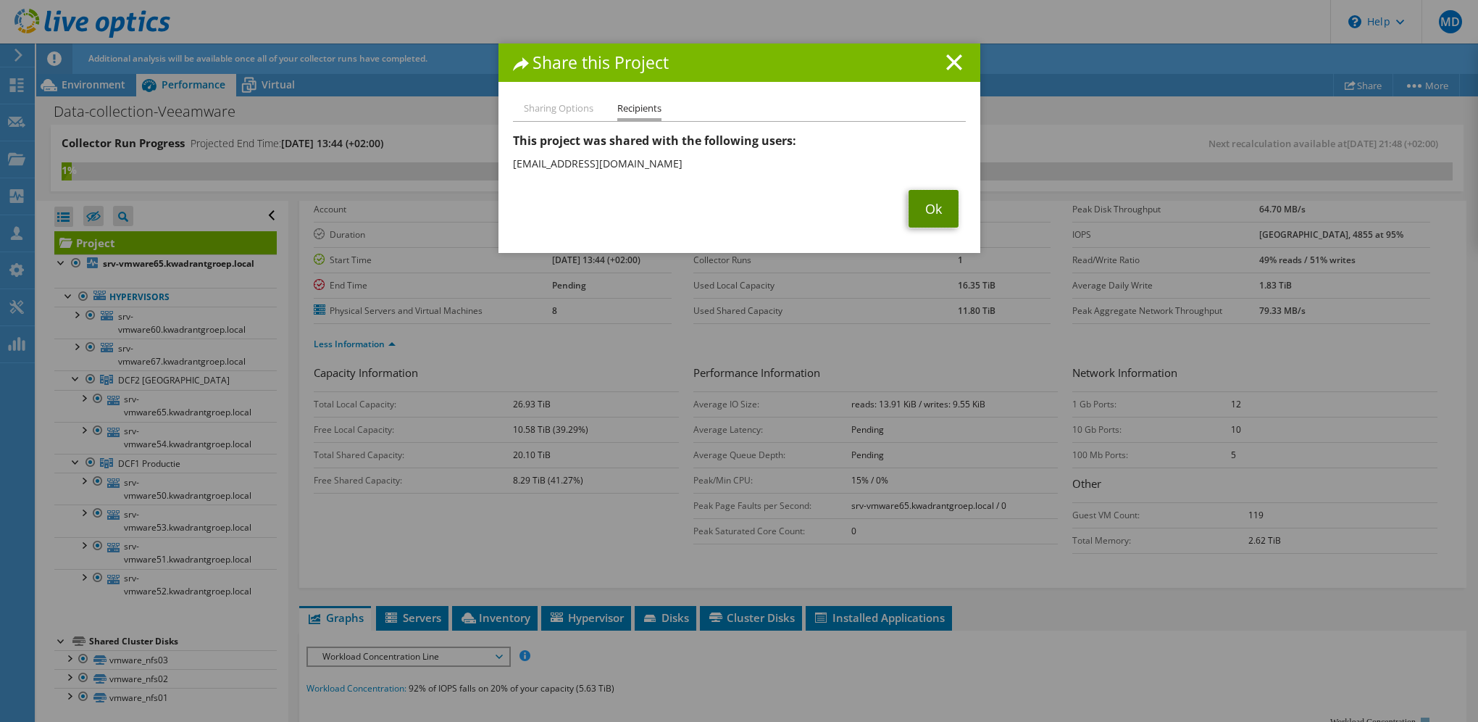
click at [926, 207] on link "Ok" at bounding box center [933, 209] width 50 height 38
